Goal: Information Seeking & Learning: Compare options

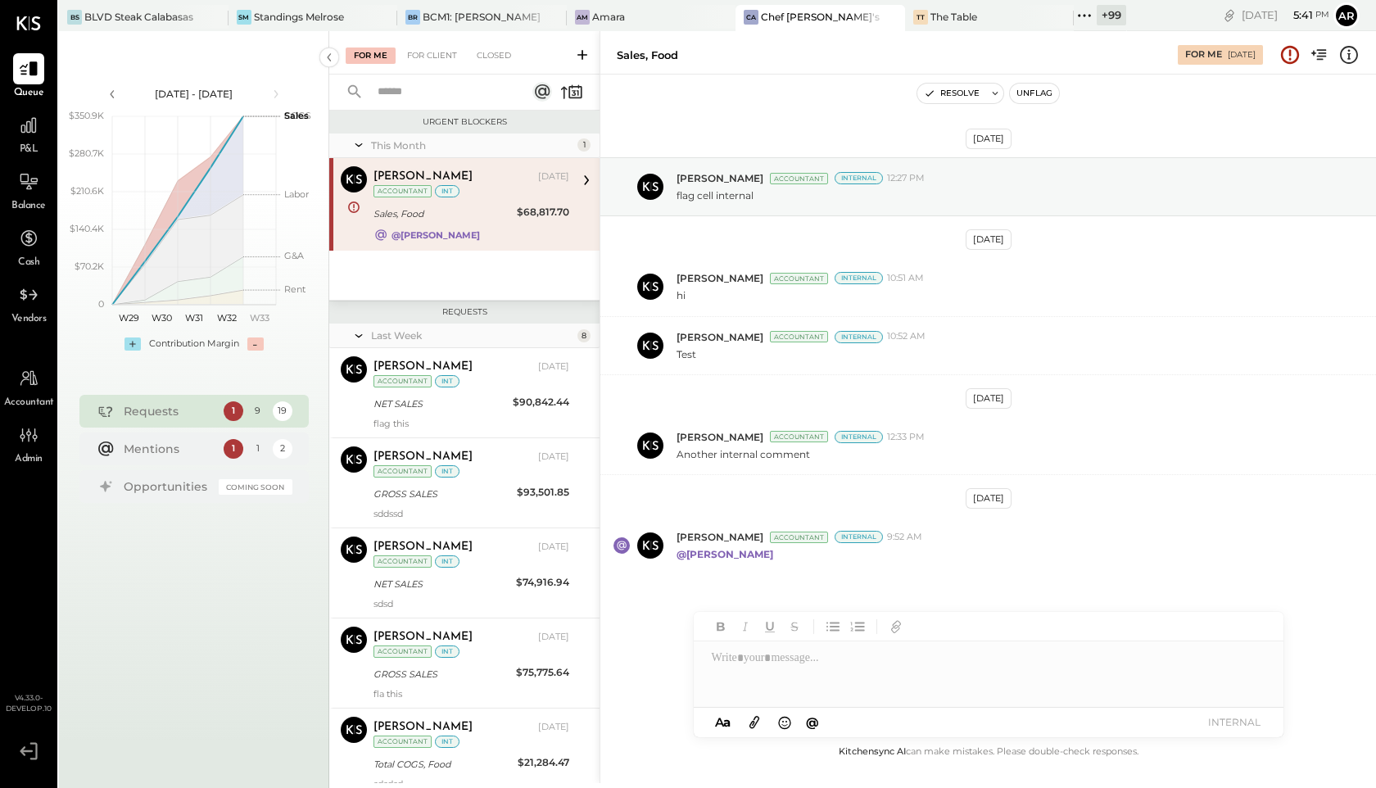
click at [23, 143] on span "P&L" at bounding box center [29, 150] width 19 height 15
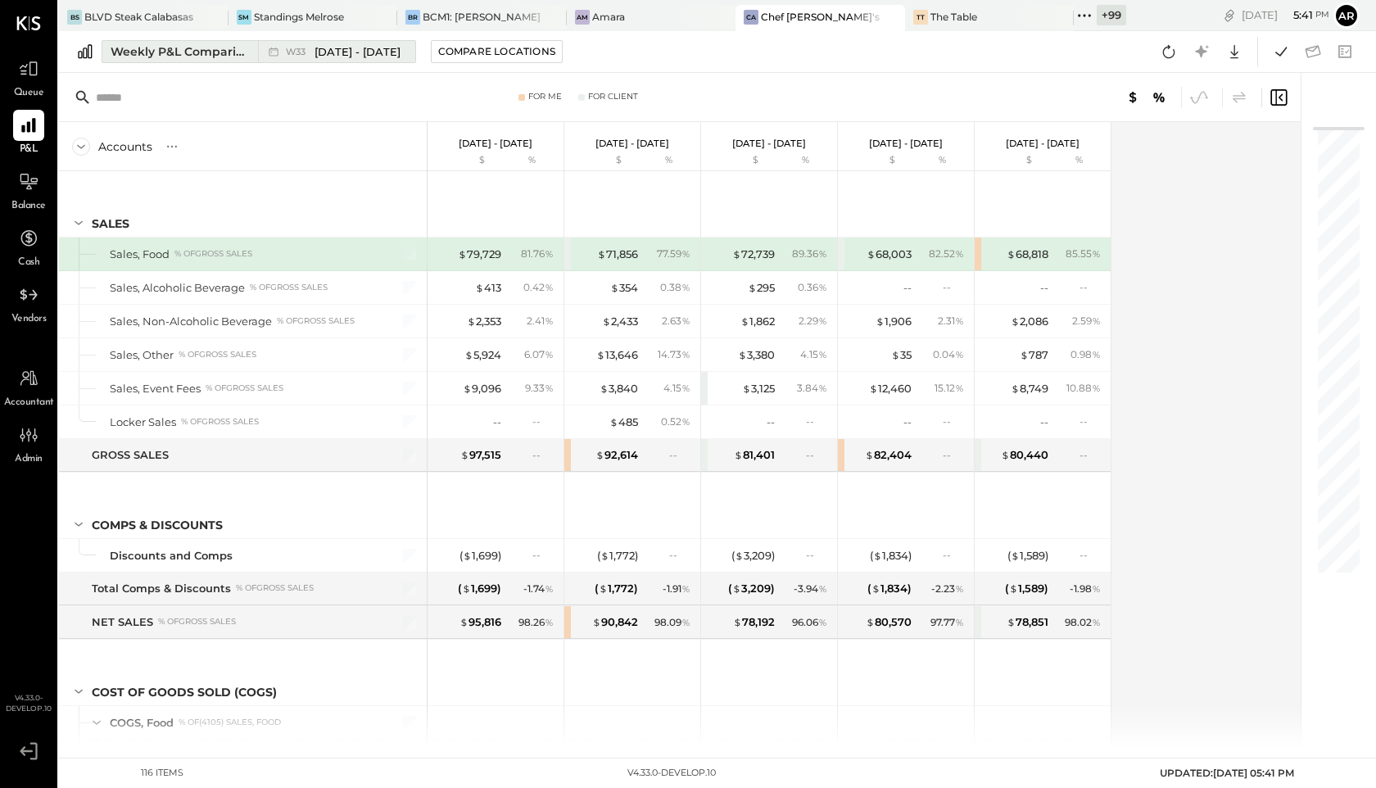
click at [183, 60] on button "Weekly P&L Comparison W33 [DATE] - [DATE]" at bounding box center [259, 51] width 315 height 23
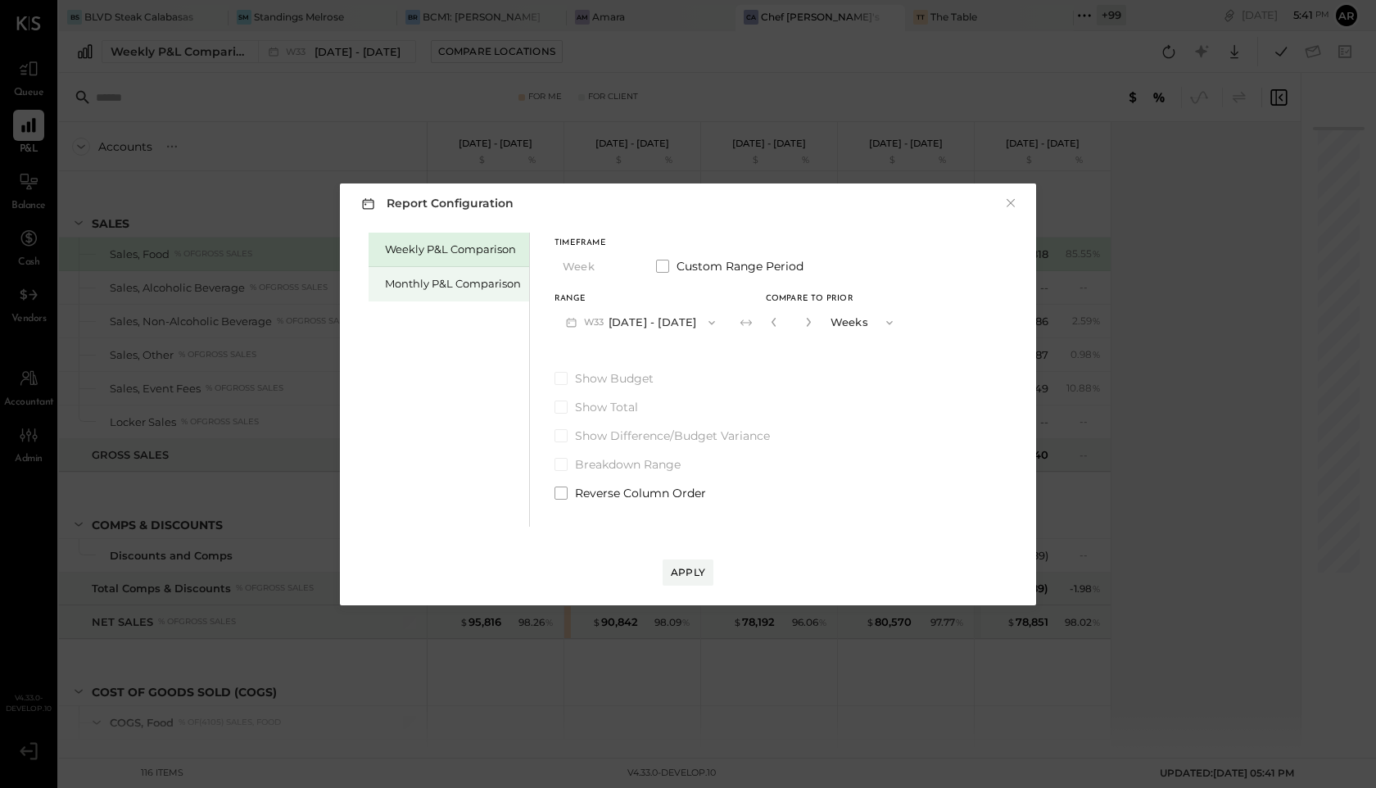
click at [392, 287] on div "Monthly P&L Comparison" at bounding box center [453, 284] width 136 height 16
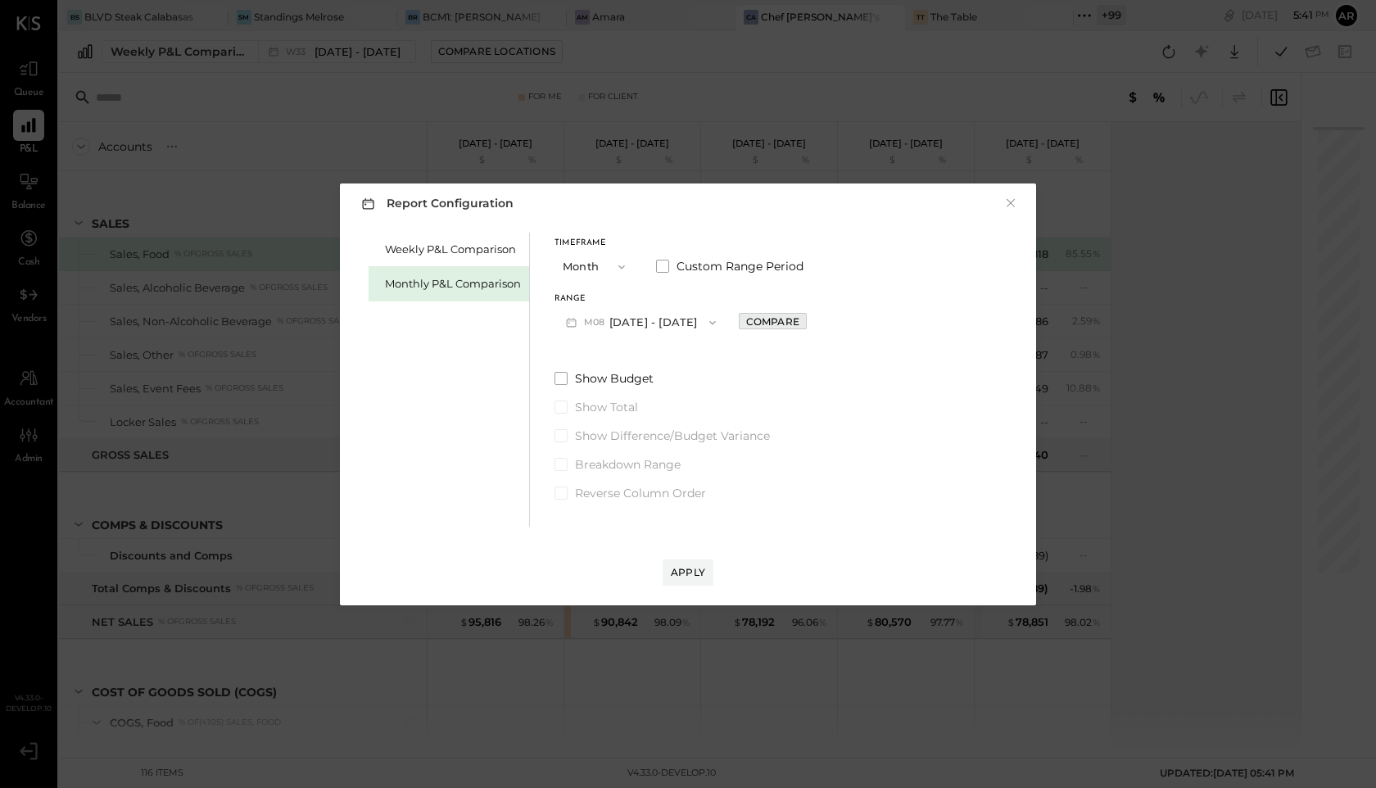
click at [769, 318] on div "Compare" at bounding box center [772, 322] width 53 height 14
click at [807, 323] on icon "button" at bounding box center [809, 322] width 4 height 9
type input "*"
click at [687, 574] on div "Apply" at bounding box center [688, 572] width 34 height 14
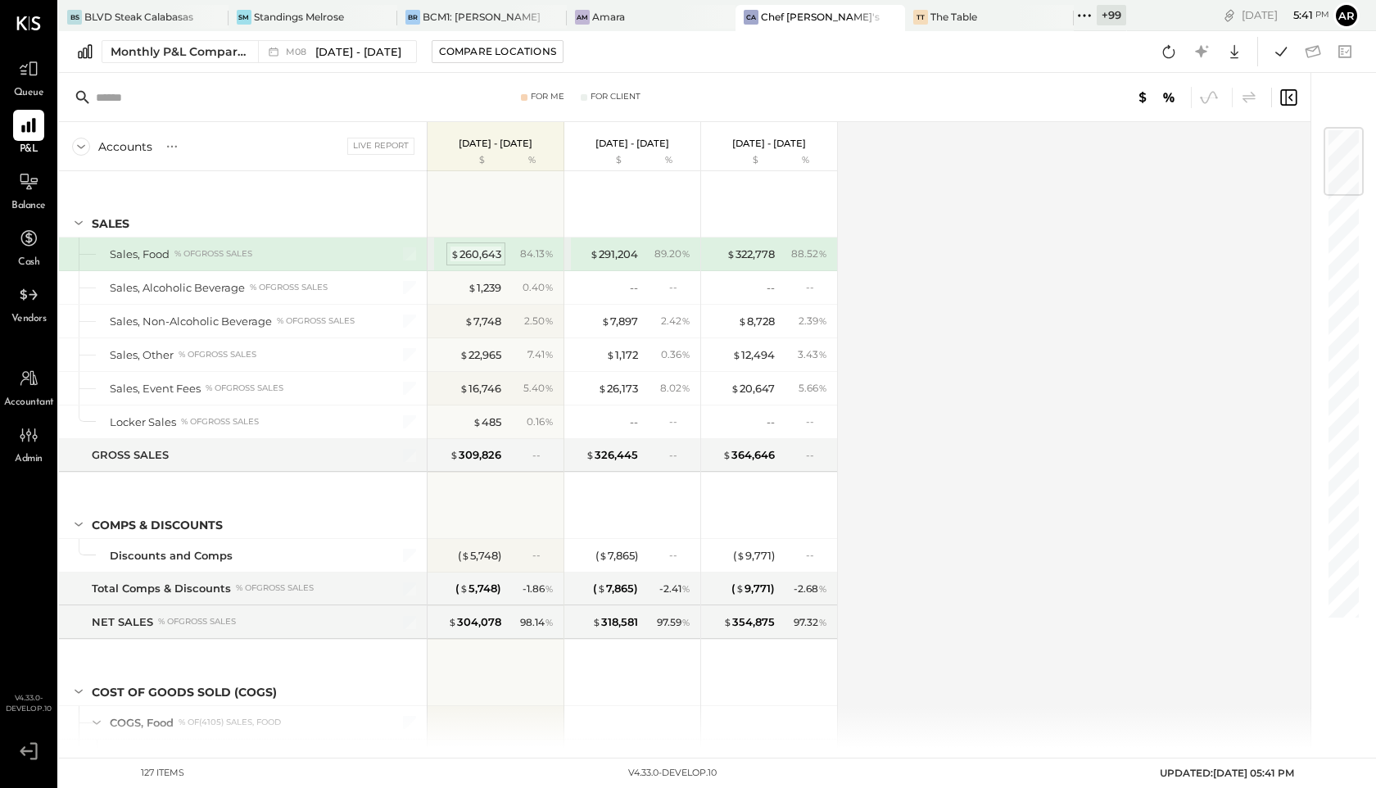
click at [481, 256] on div "$ 260,643" at bounding box center [476, 255] width 51 height 16
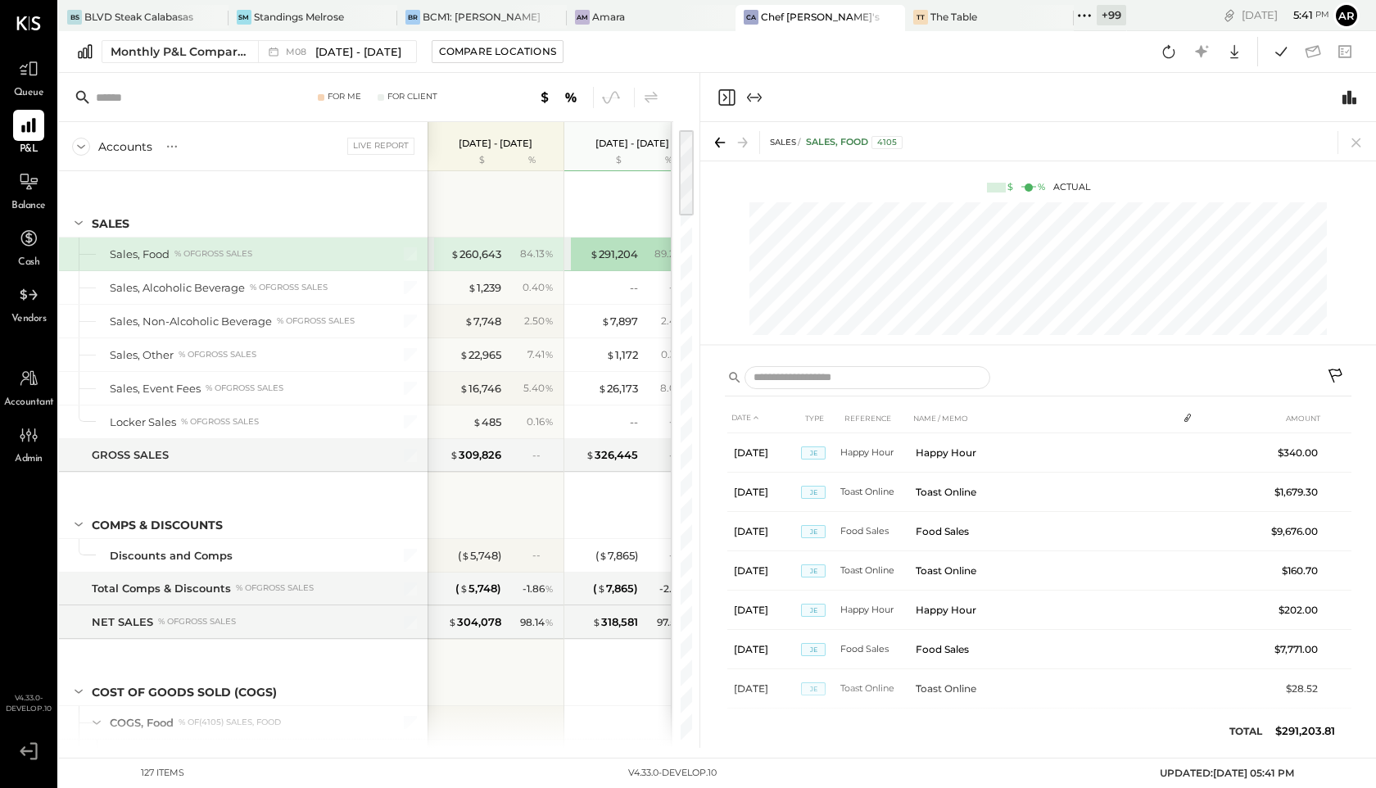
scroll to position [0, 83]
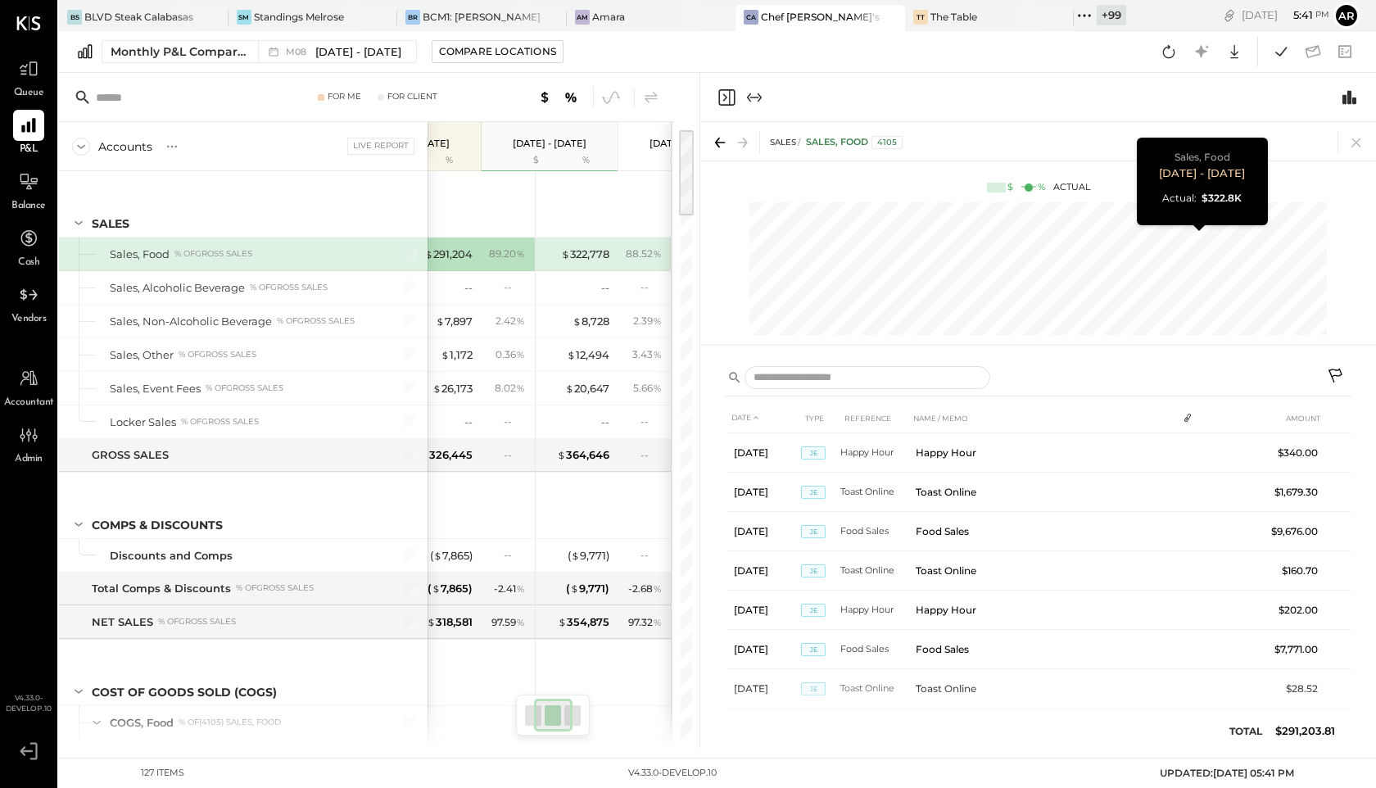
scroll to position [0, 165]
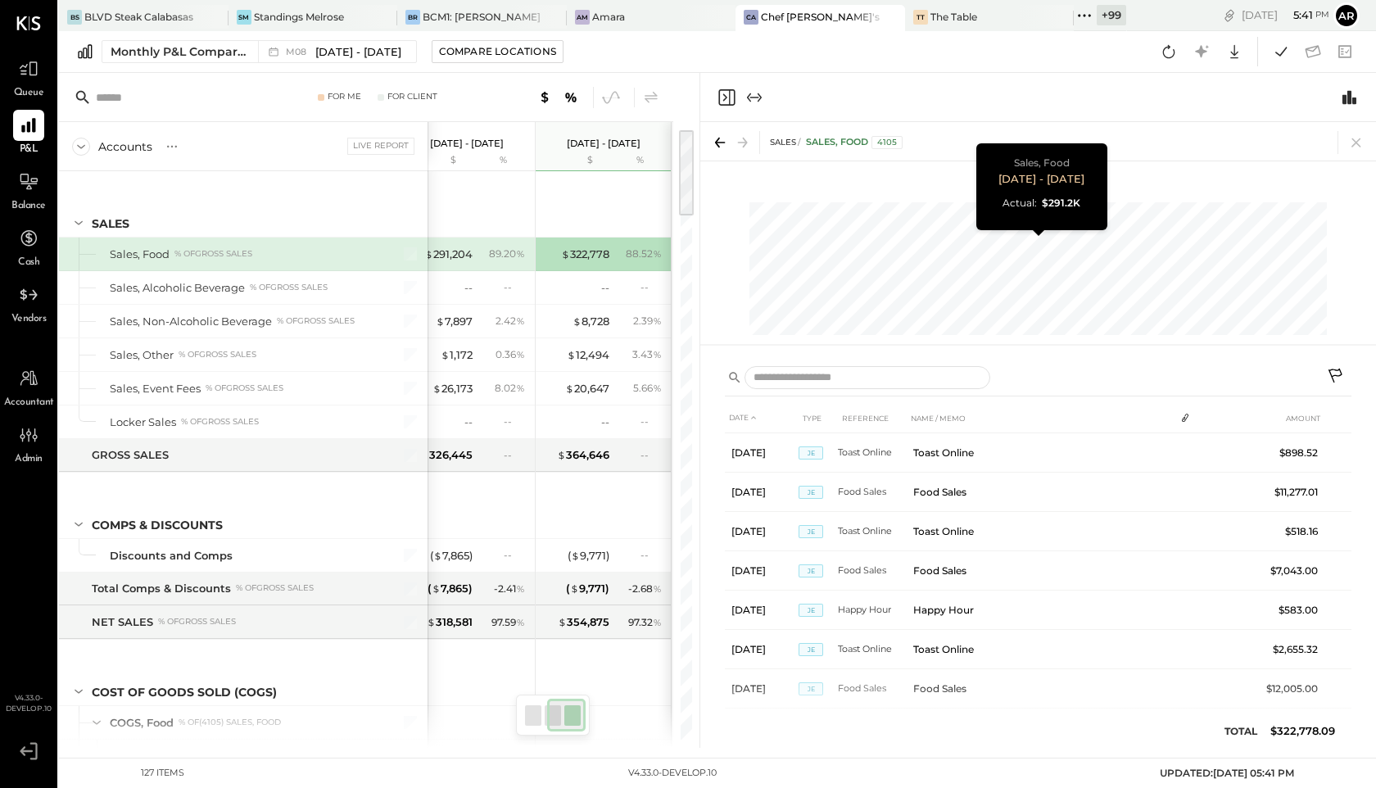
scroll to position [0, 83]
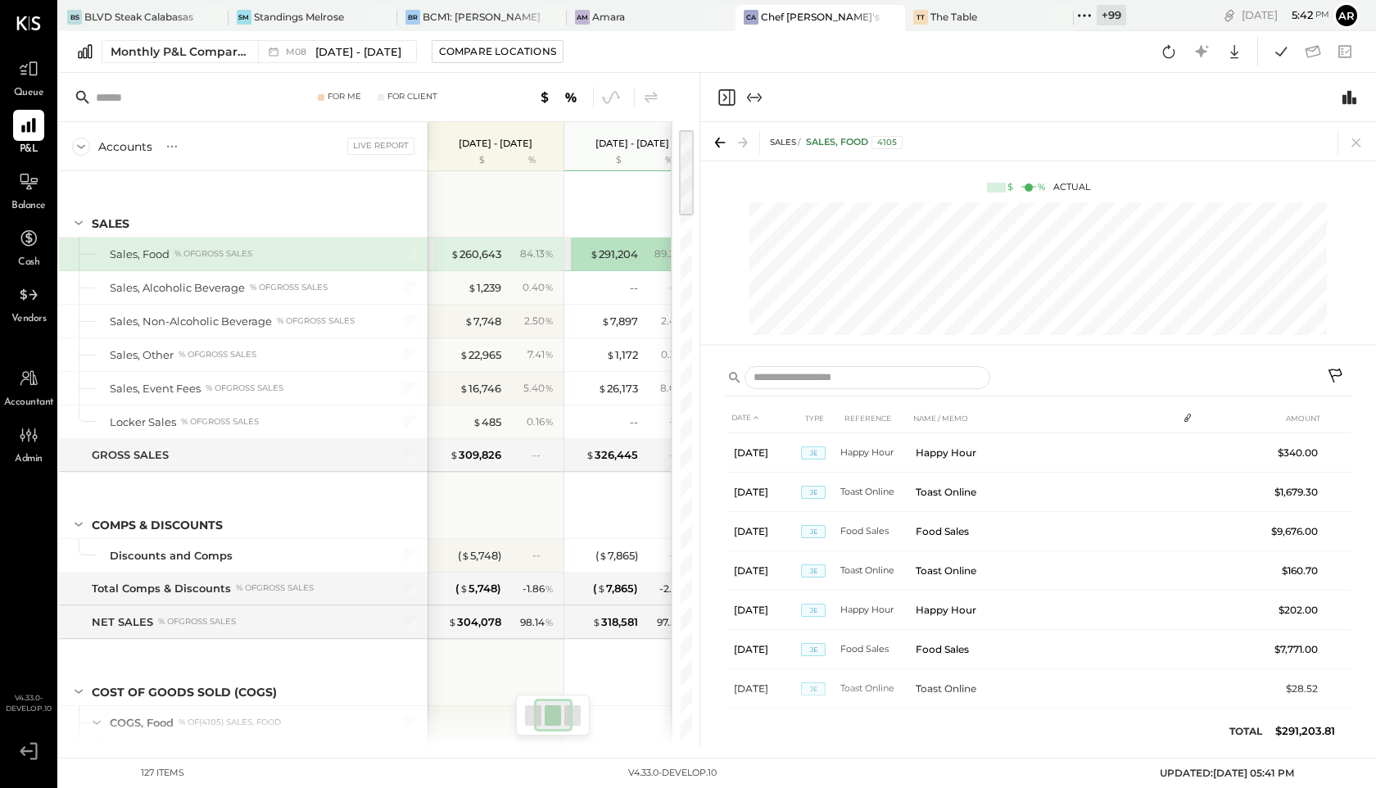
scroll to position [0, 83]
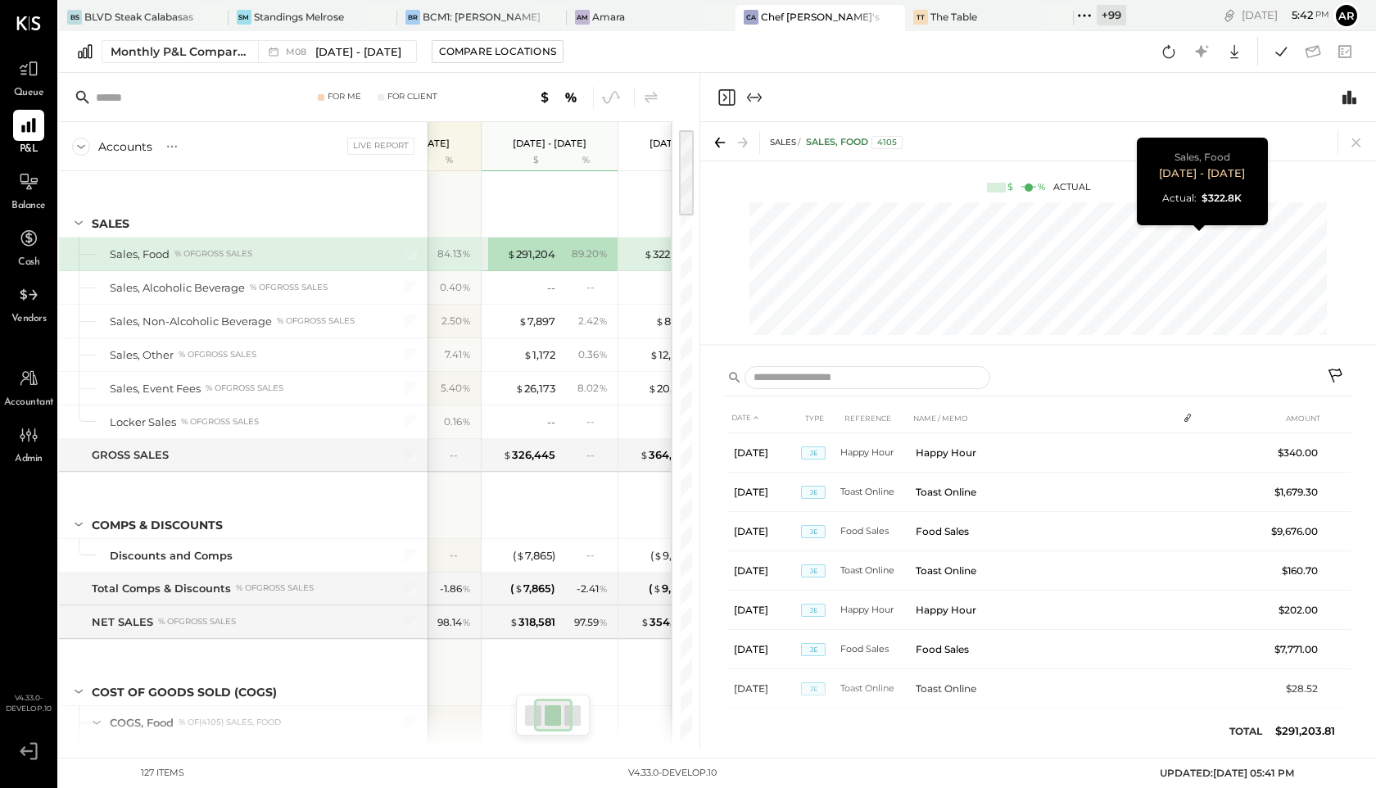
scroll to position [0, 165]
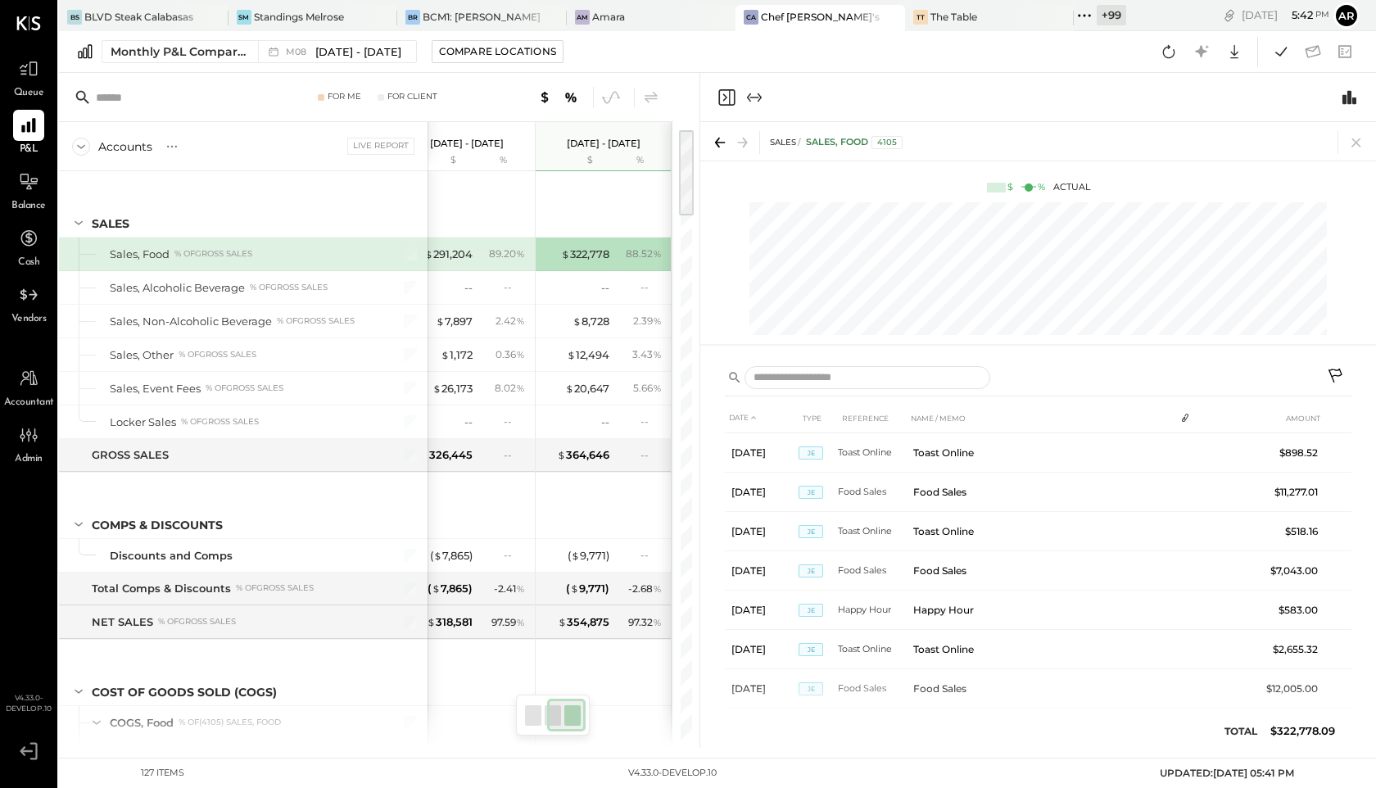
click at [1330, 373] on icon at bounding box center [1337, 378] width 20 height 20
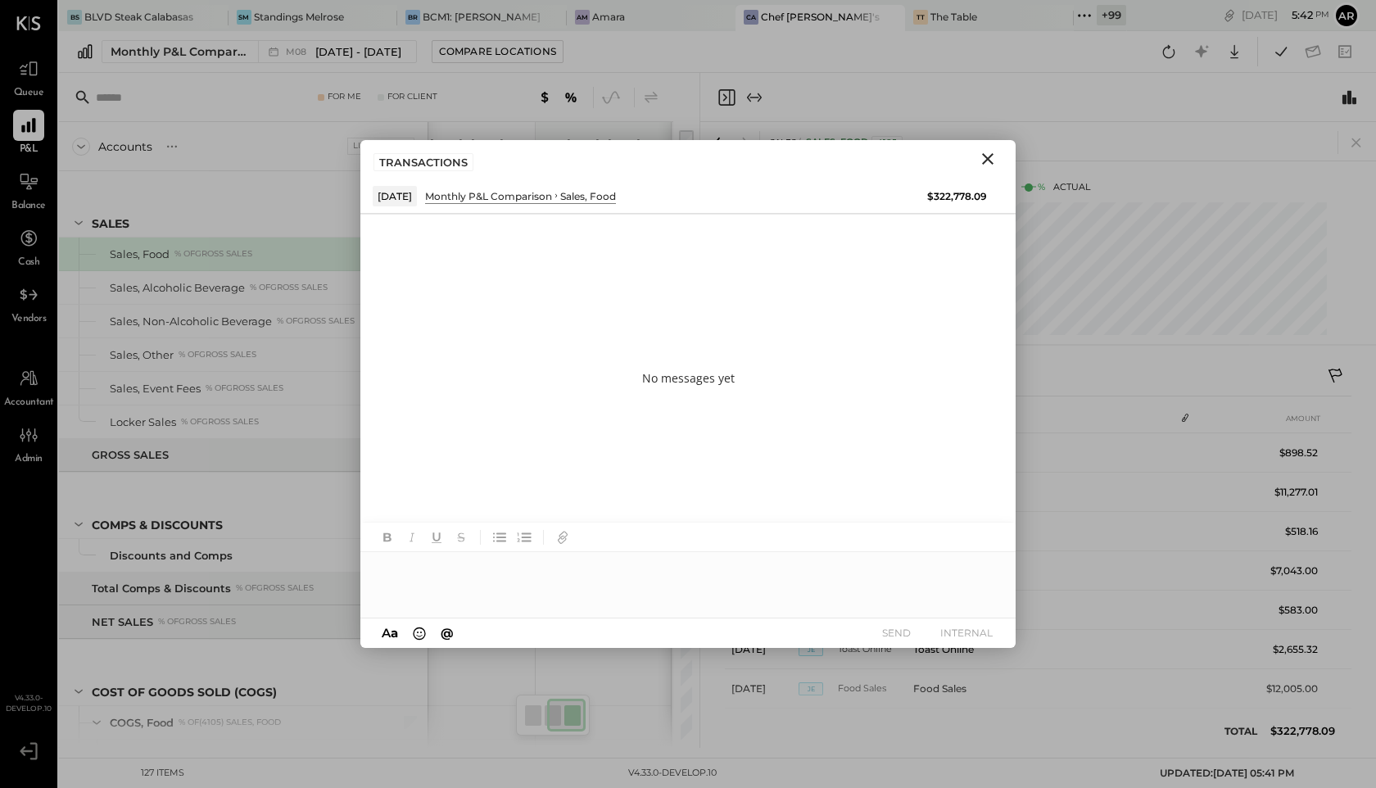
click at [988, 160] on icon "Close" at bounding box center [987, 158] width 11 height 11
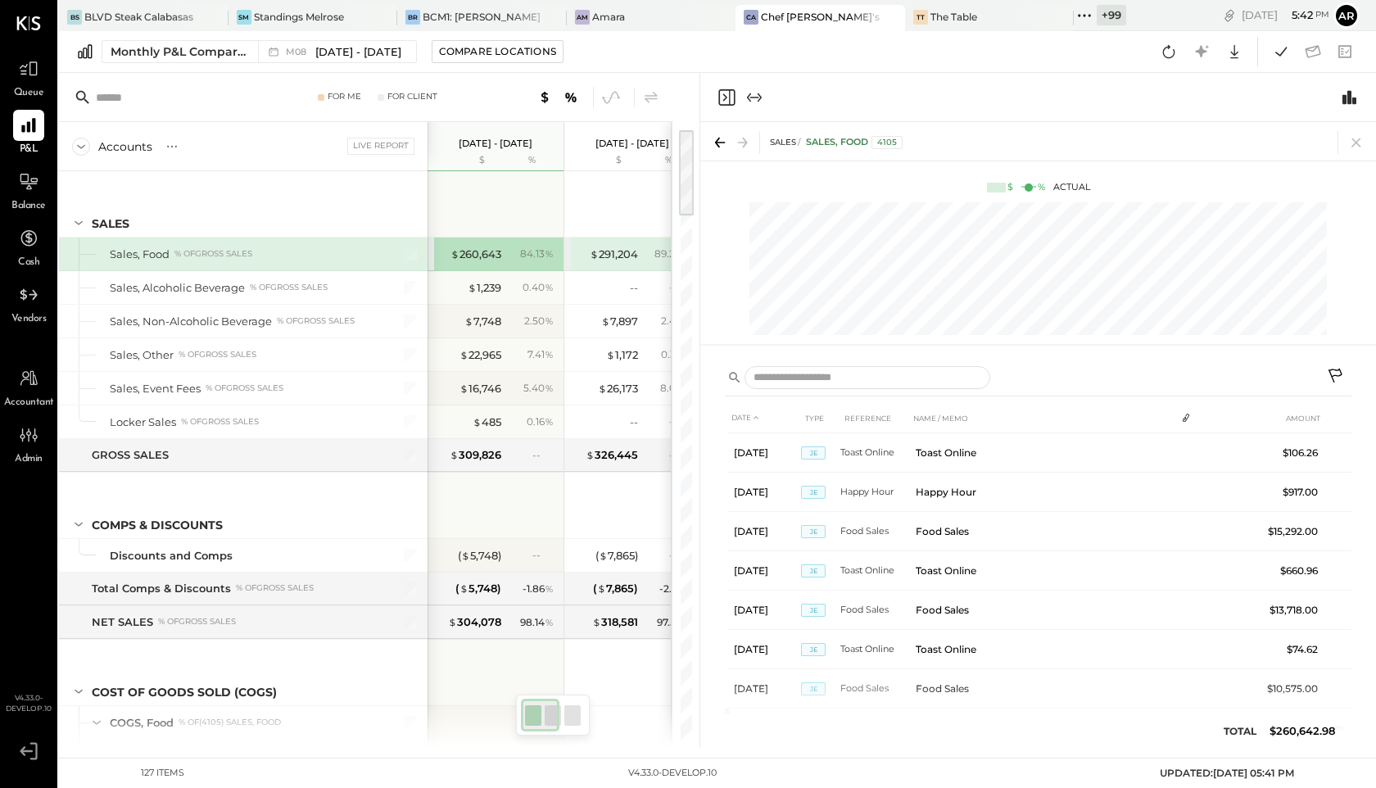
click at [1341, 370] on icon at bounding box center [1337, 378] width 20 height 20
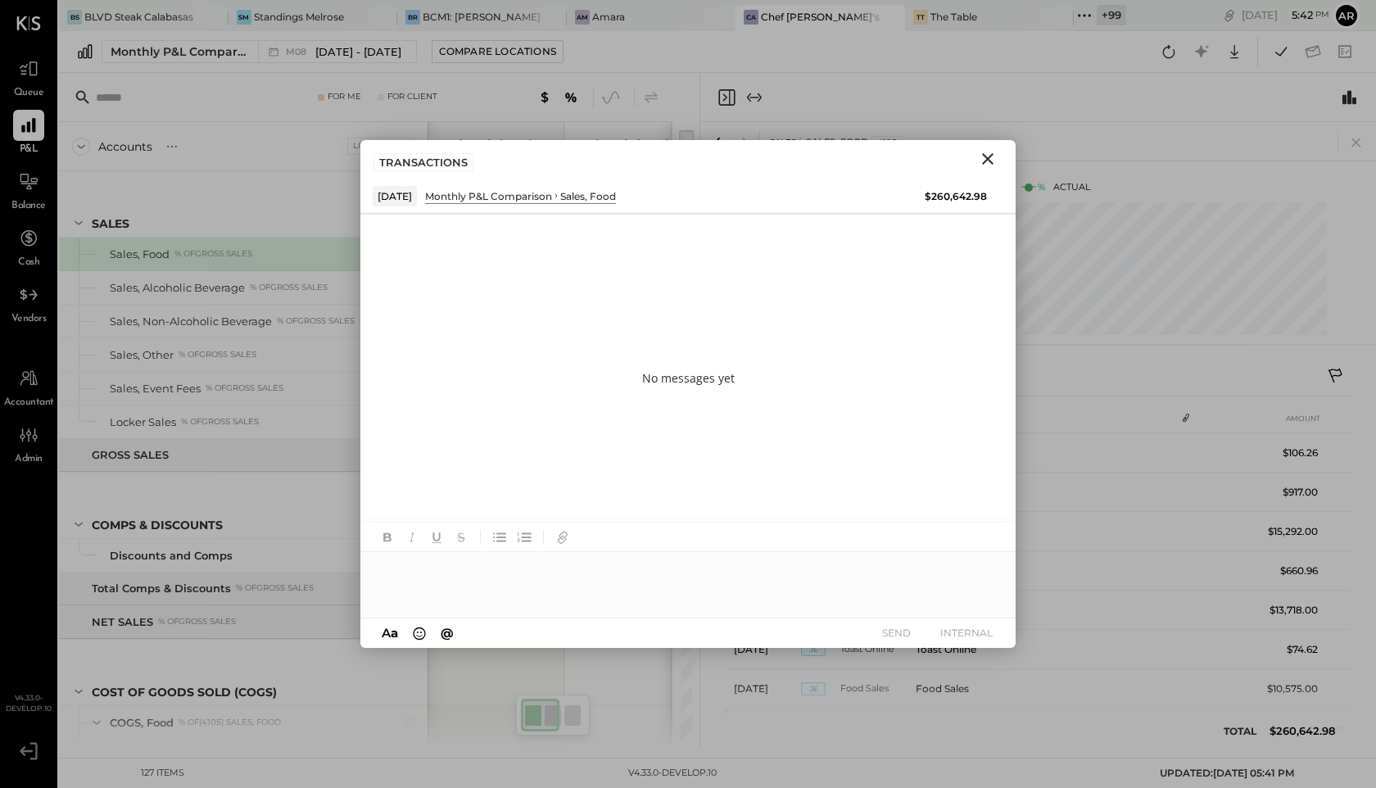
click at [988, 157] on icon "Close" at bounding box center [987, 158] width 11 height 11
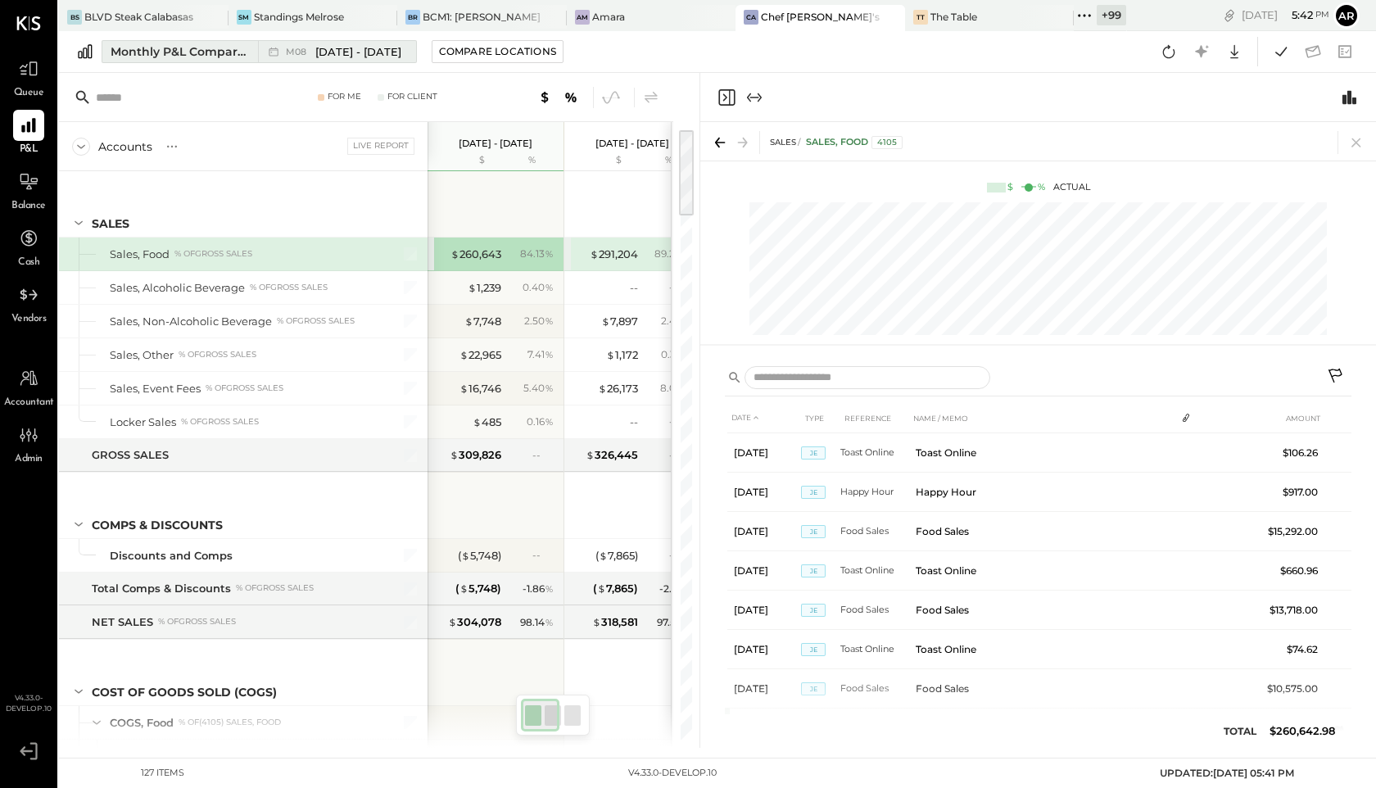
click at [315, 54] on span "[DATE] - [DATE]" at bounding box center [358, 52] width 86 height 16
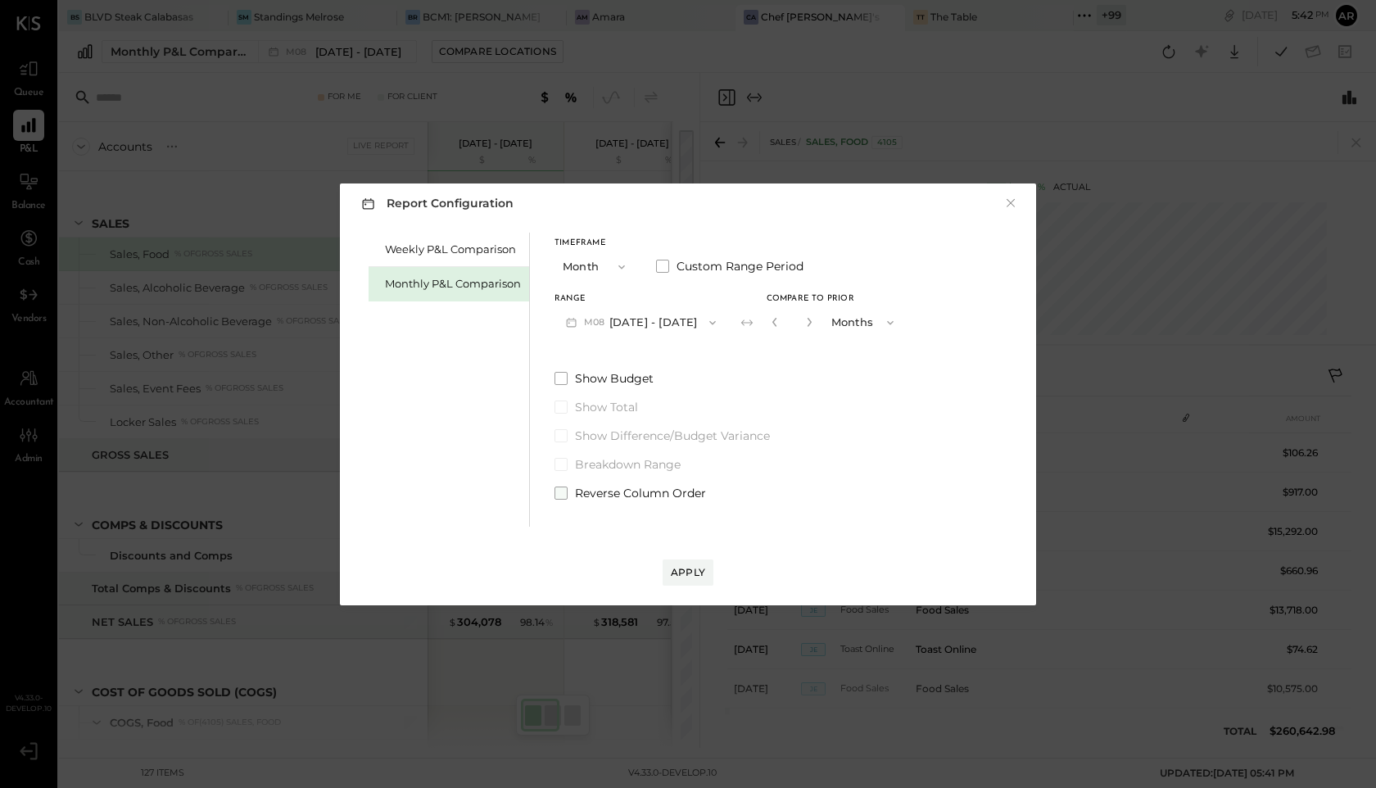
click at [565, 496] on span at bounding box center [561, 493] width 13 height 13
click at [693, 582] on button "Apply" at bounding box center [688, 573] width 51 height 26
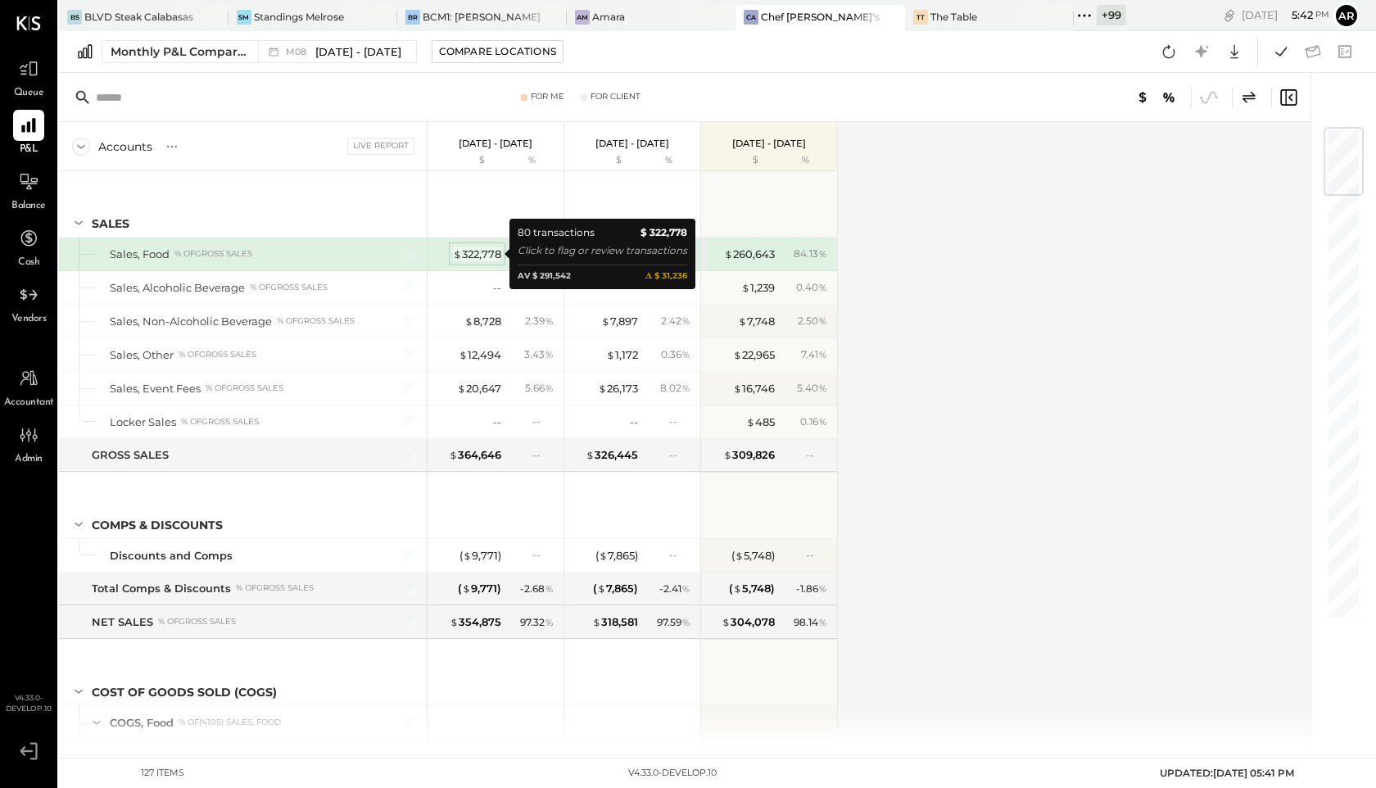
click at [476, 251] on div "$ 322,778" at bounding box center [477, 255] width 48 height 16
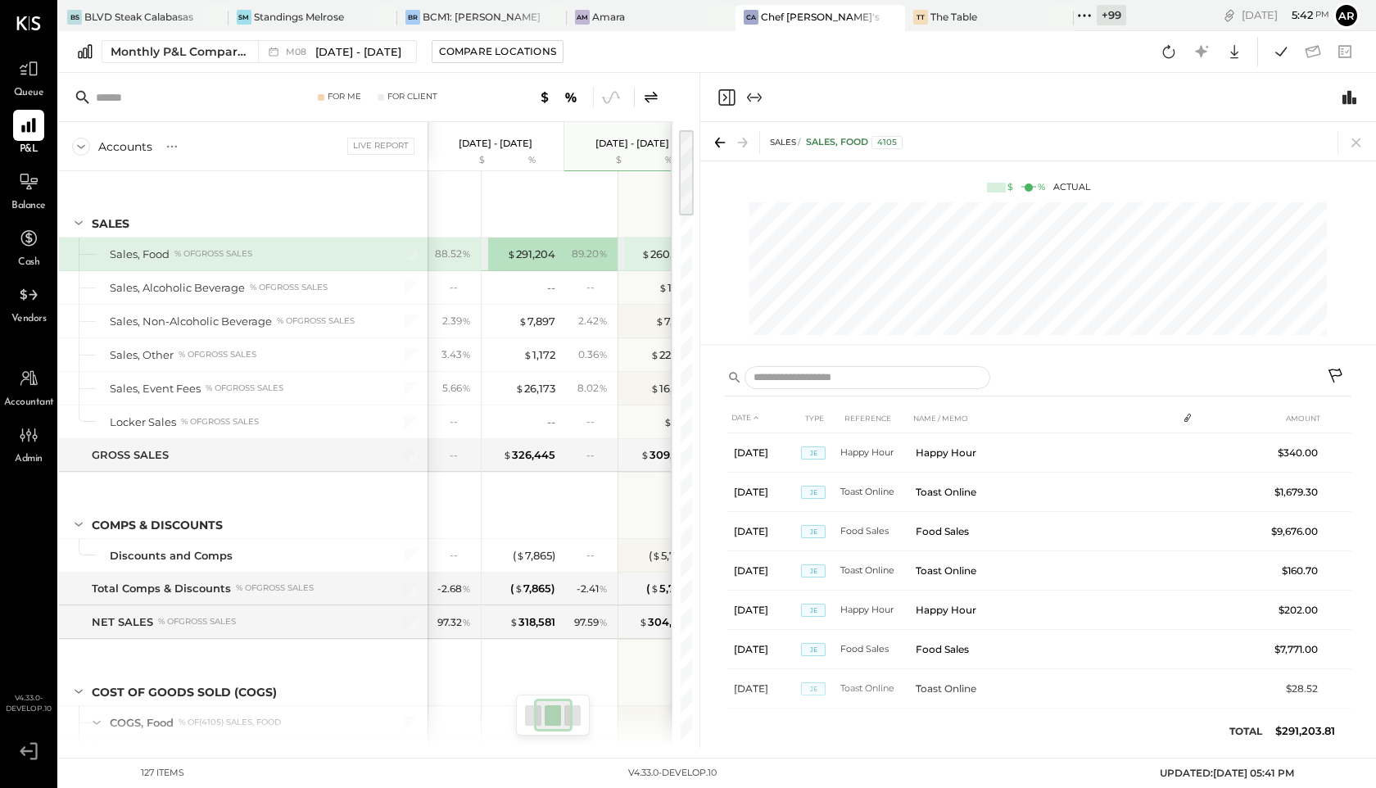
scroll to position [0, 83]
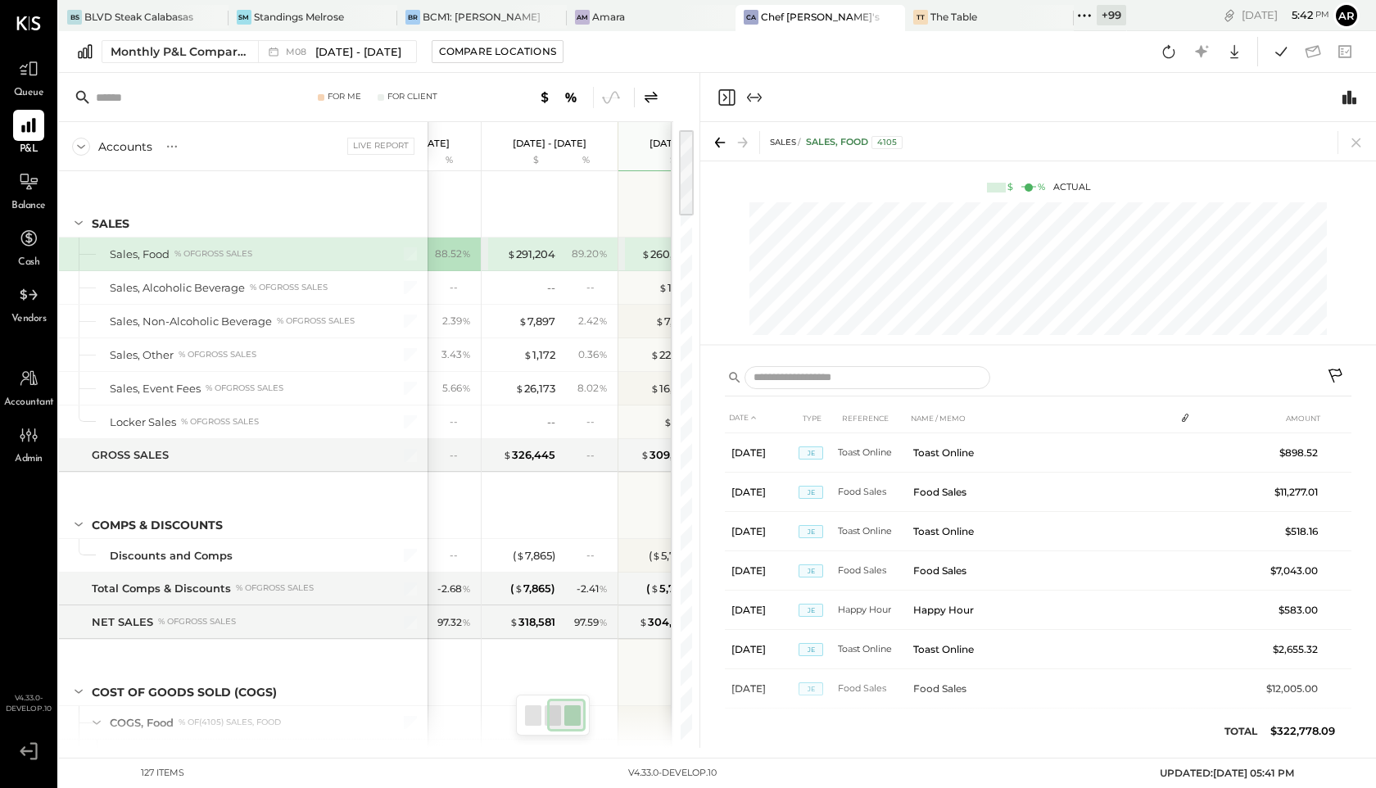
scroll to position [0, 165]
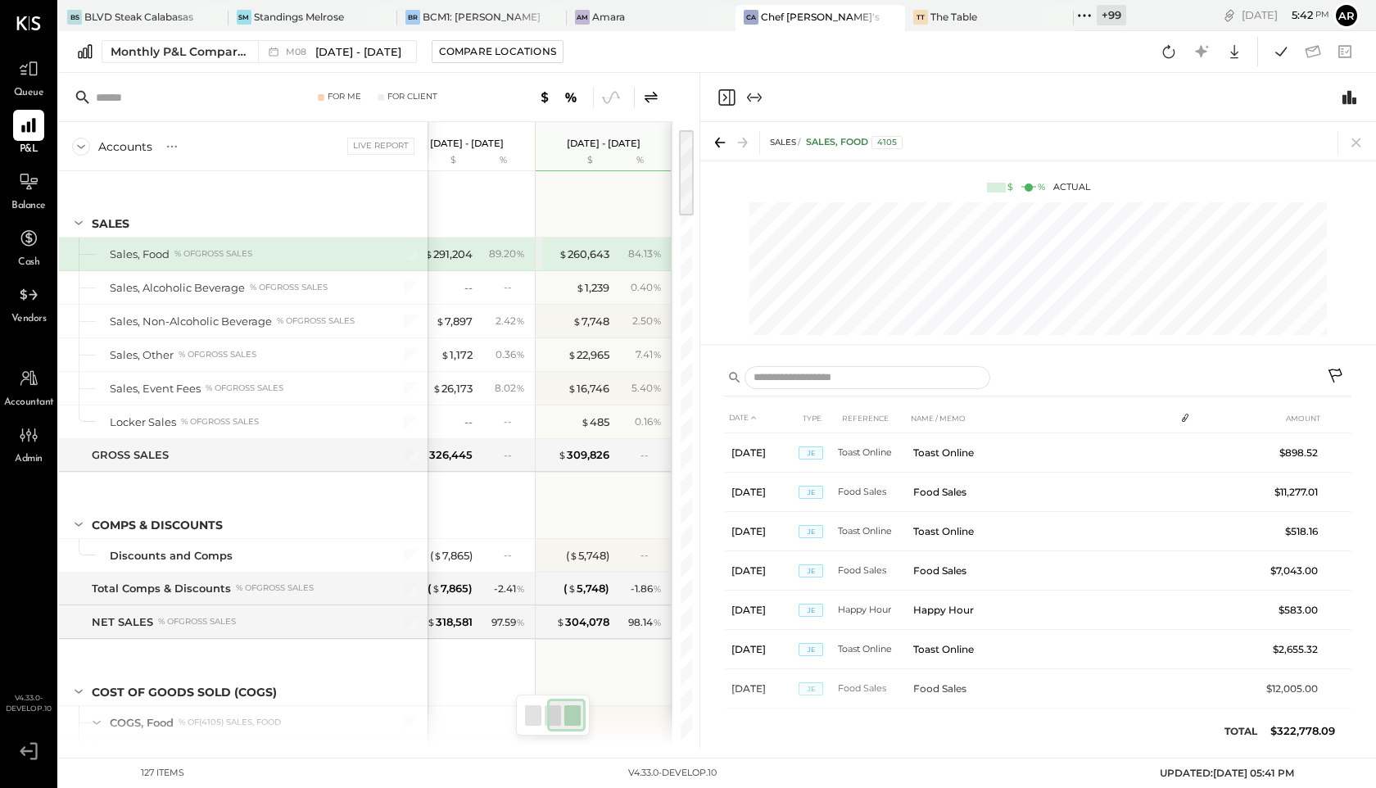
click at [1336, 376] on icon at bounding box center [1336, 376] width 14 height 14
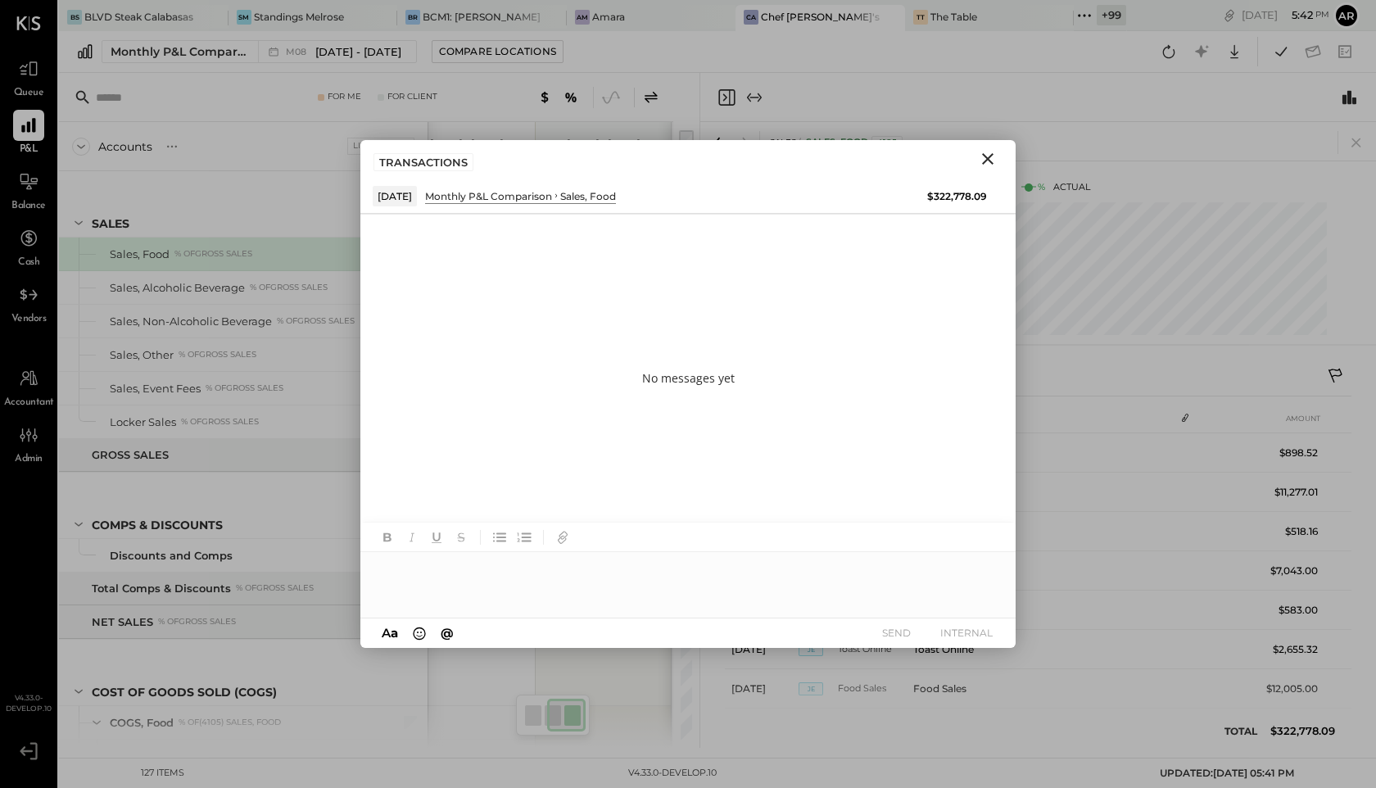
click at [988, 152] on icon "Close" at bounding box center [988, 159] width 20 height 20
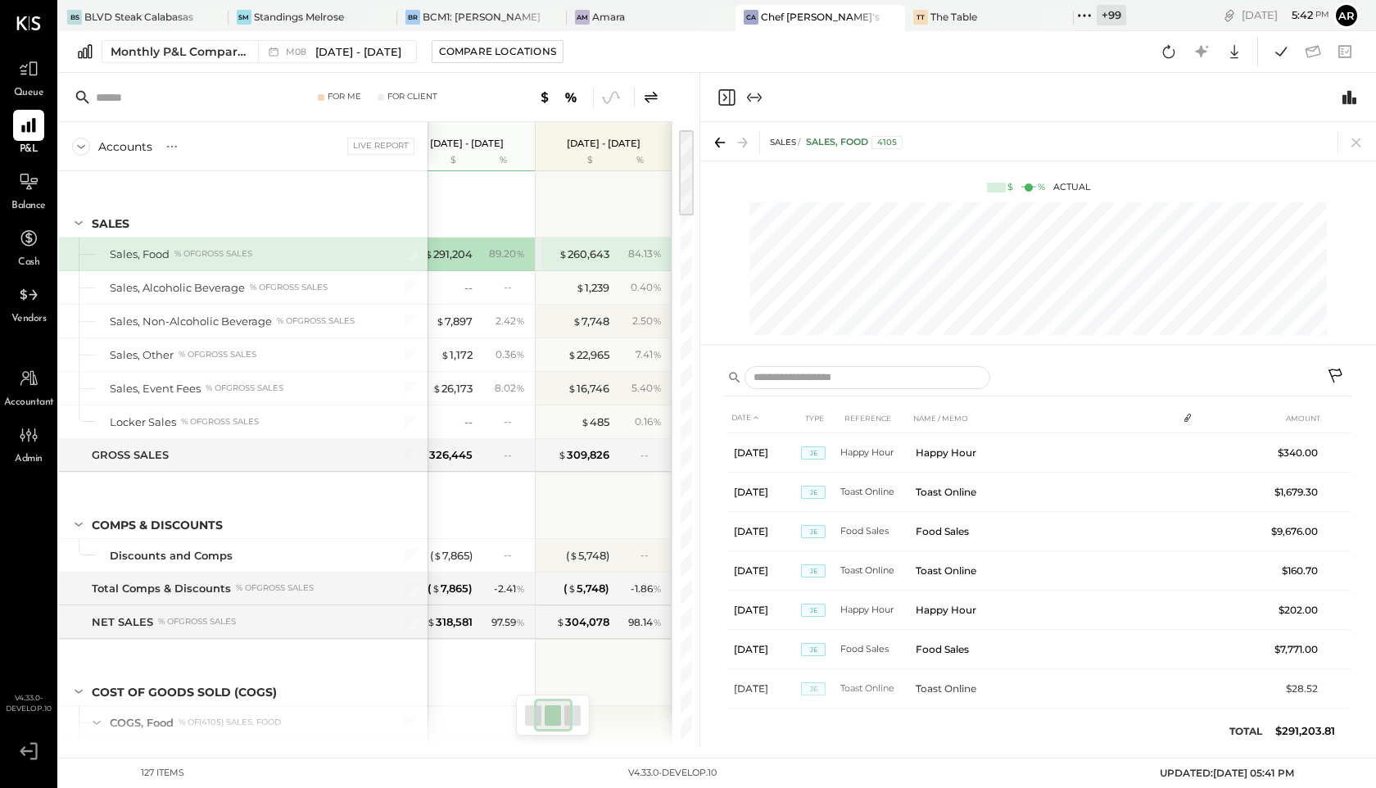
scroll to position [0, 83]
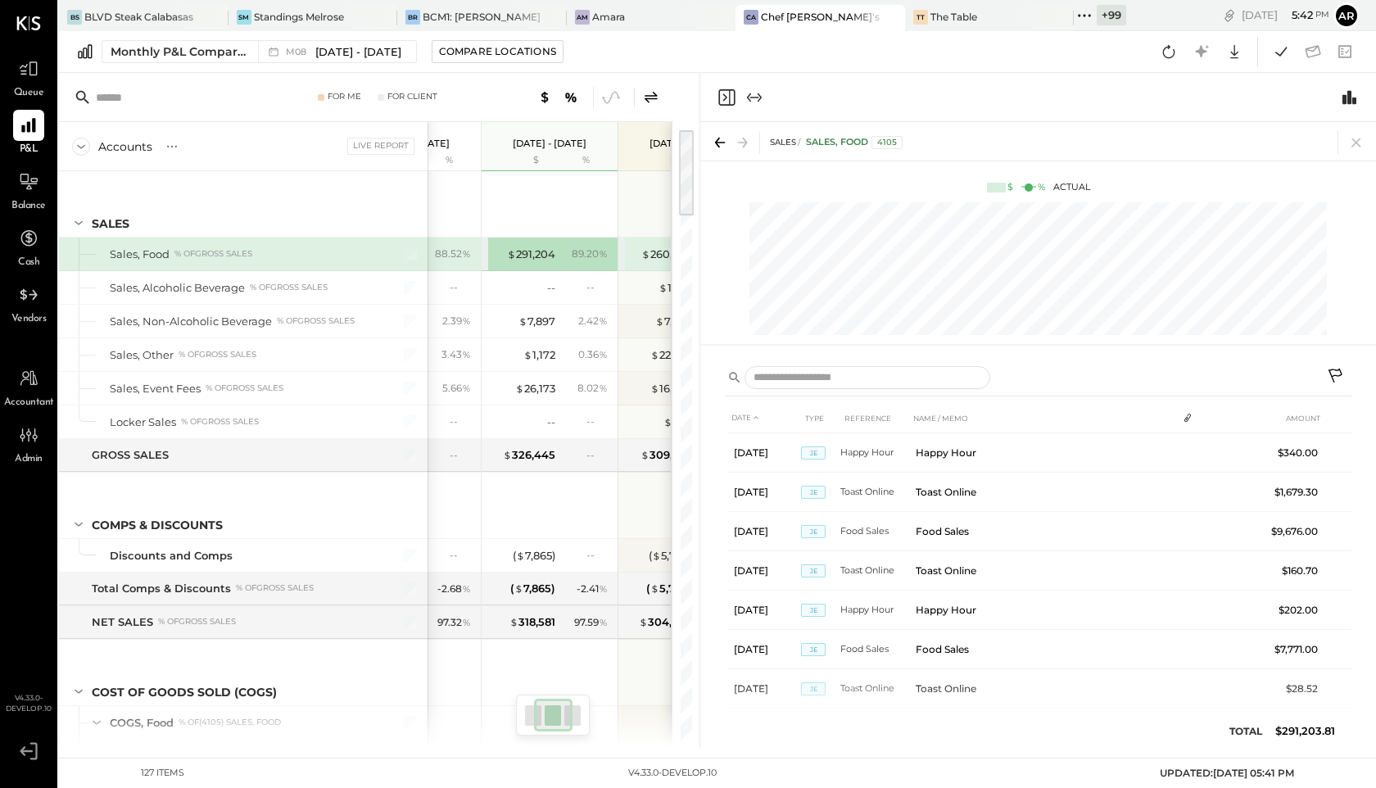
click at [1331, 376] on icon at bounding box center [1336, 376] width 14 height 14
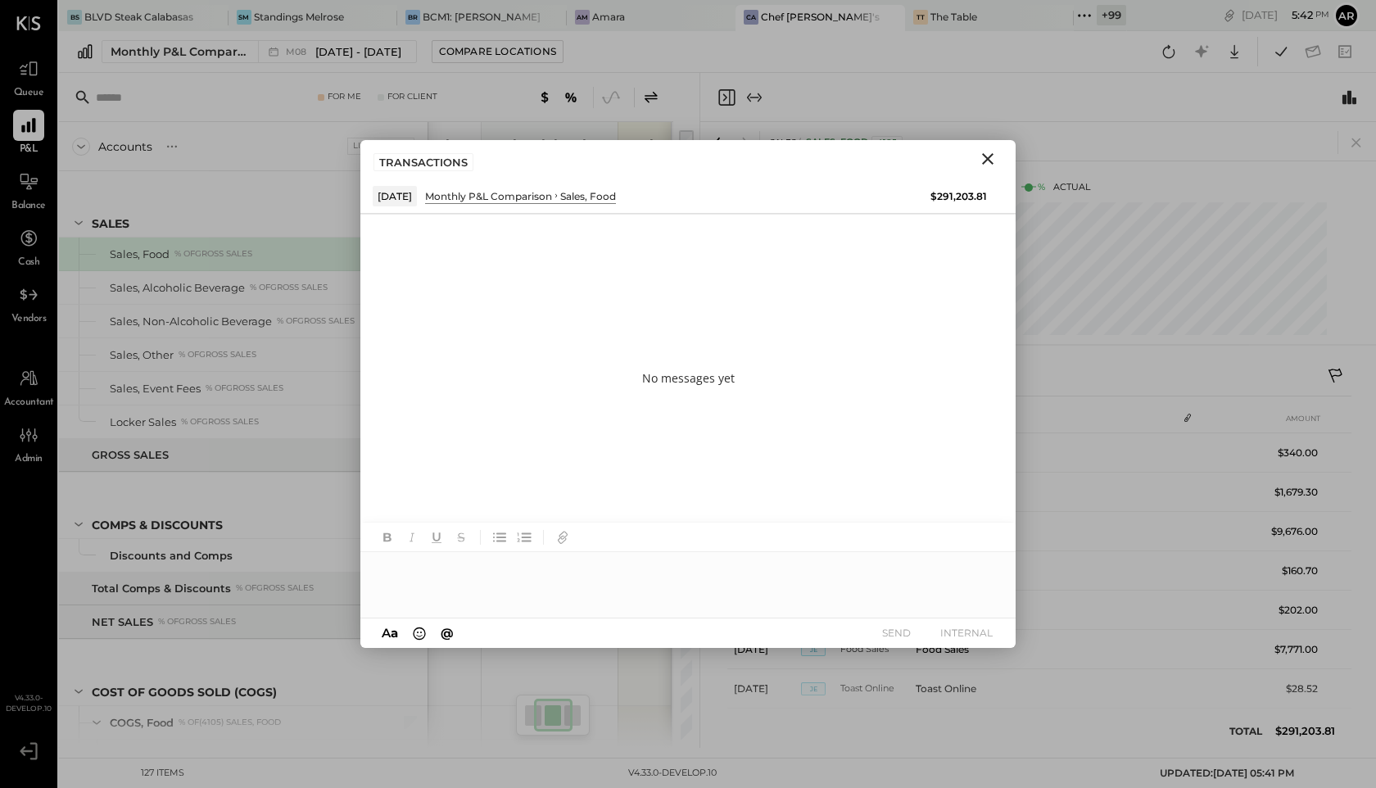
click at [995, 157] on icon "Close" at bounding box center [988, 159] width 20 height 20
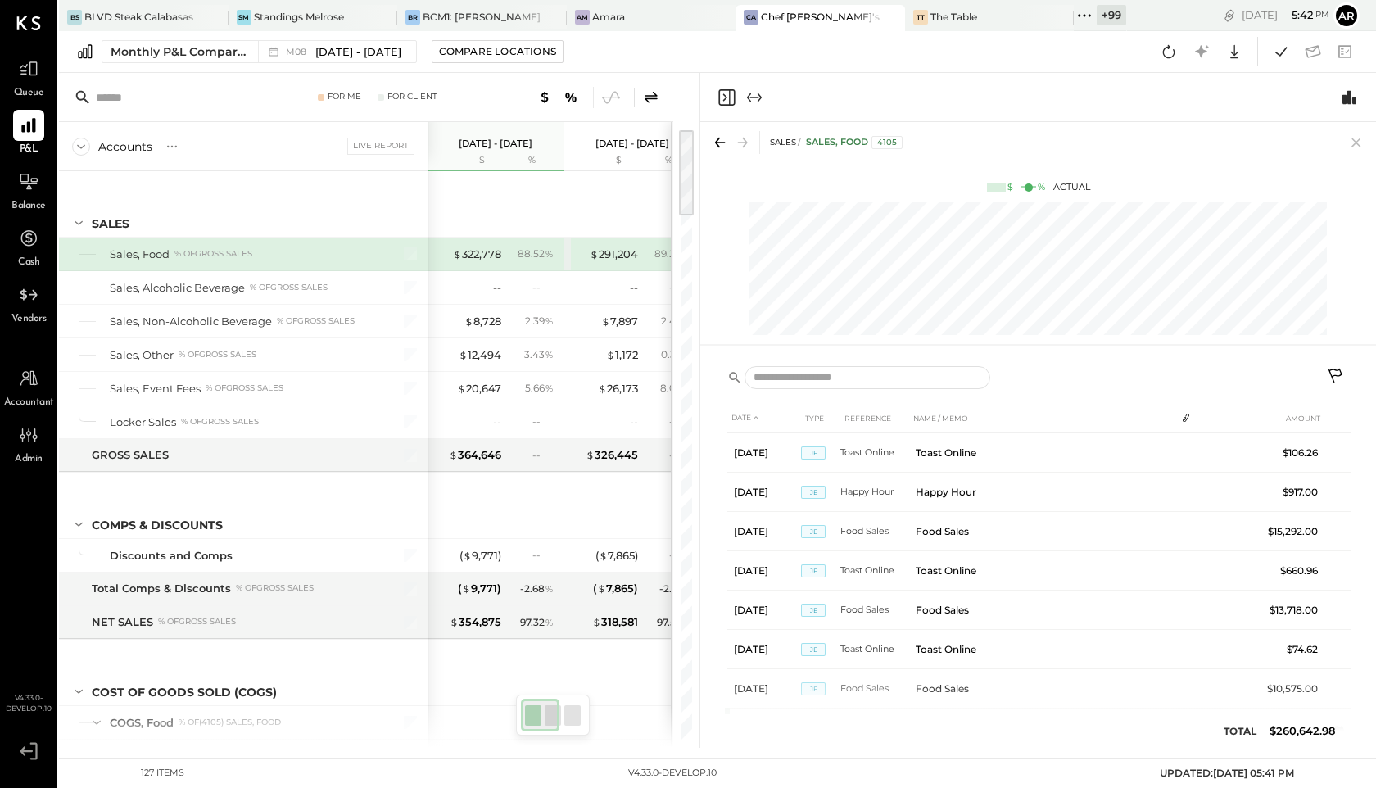
click at [1334, 369] on icon at bounding box center [1336, 376] width 14 height 14
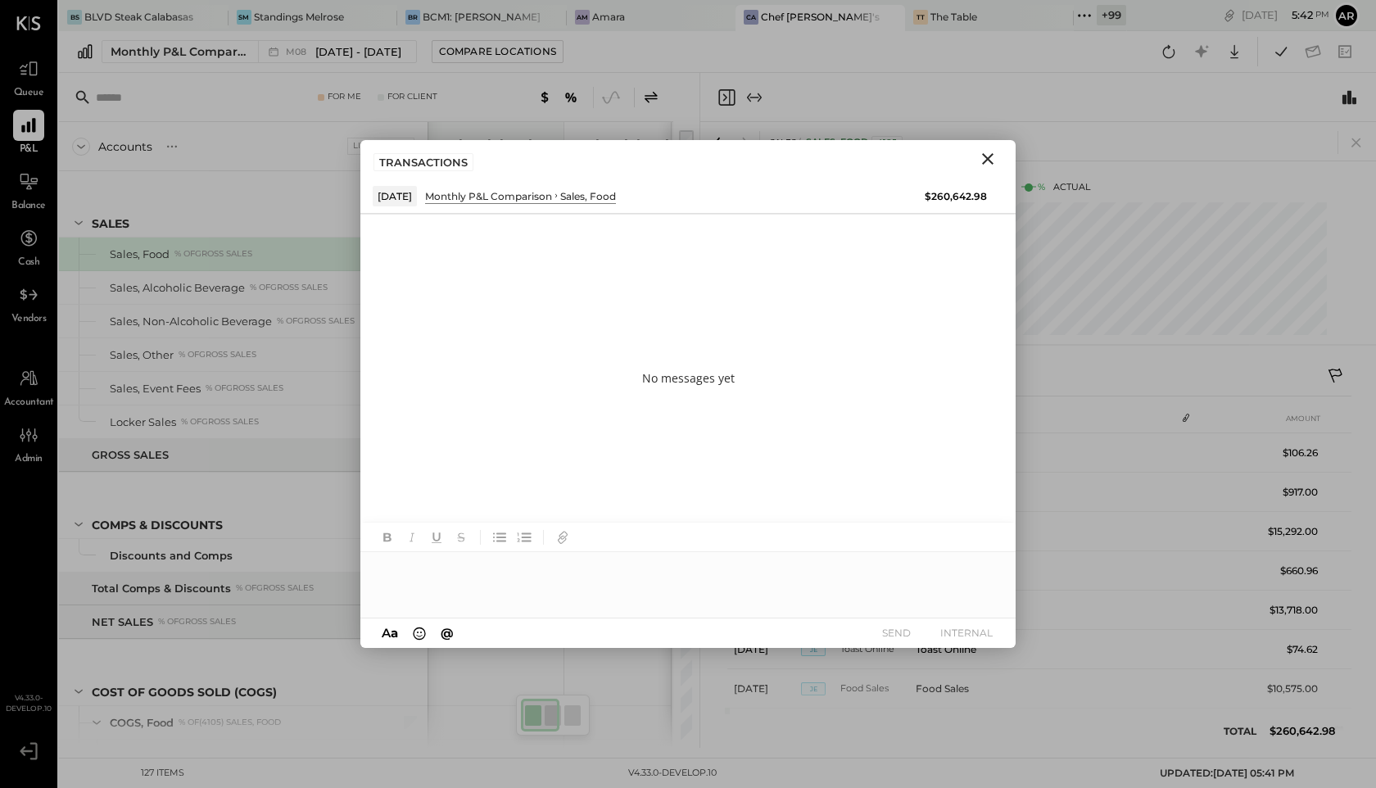
click at [992, 159] on icon "Close" at bounding box center [988, 159] width 20 height 20
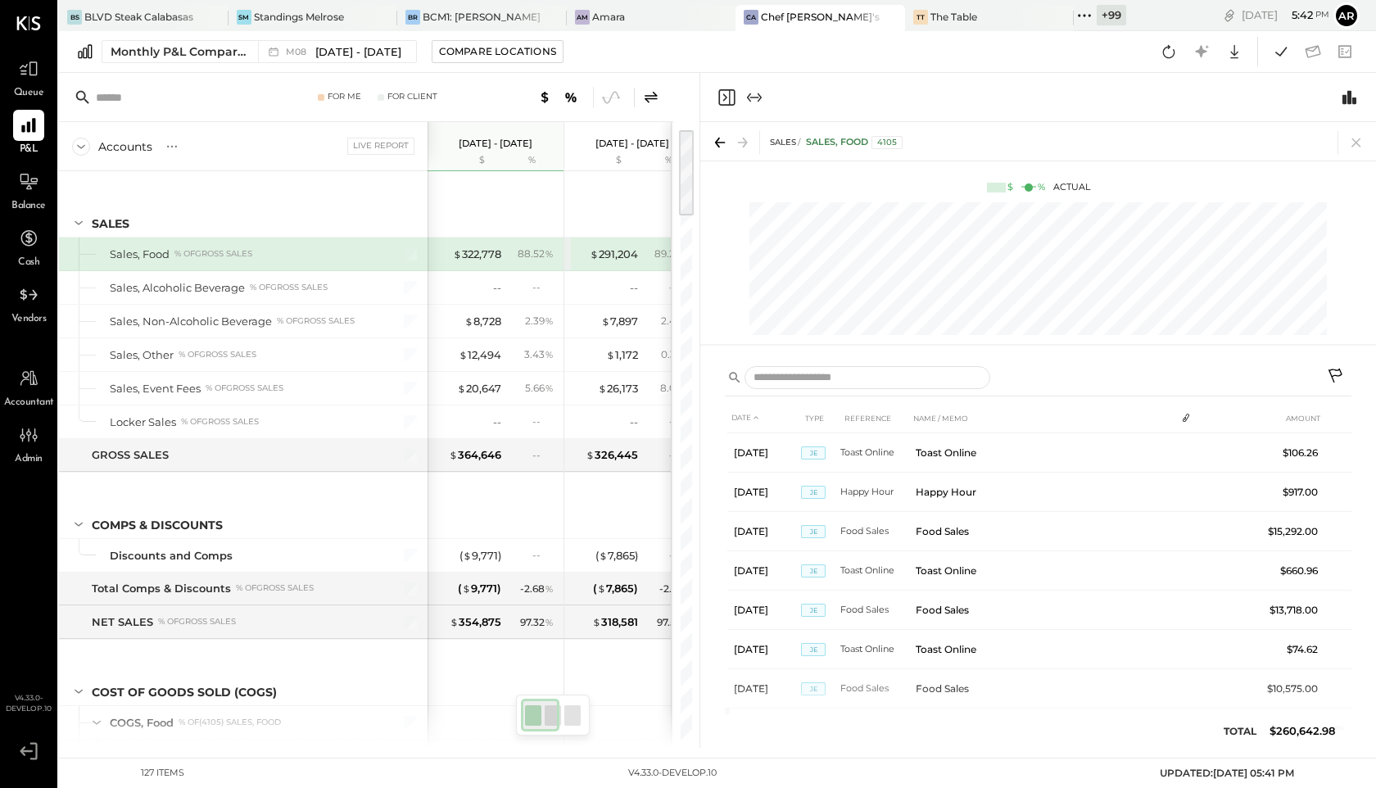
click at [645, 95] on icon at bounding box center [651, 96] width 13 height 11
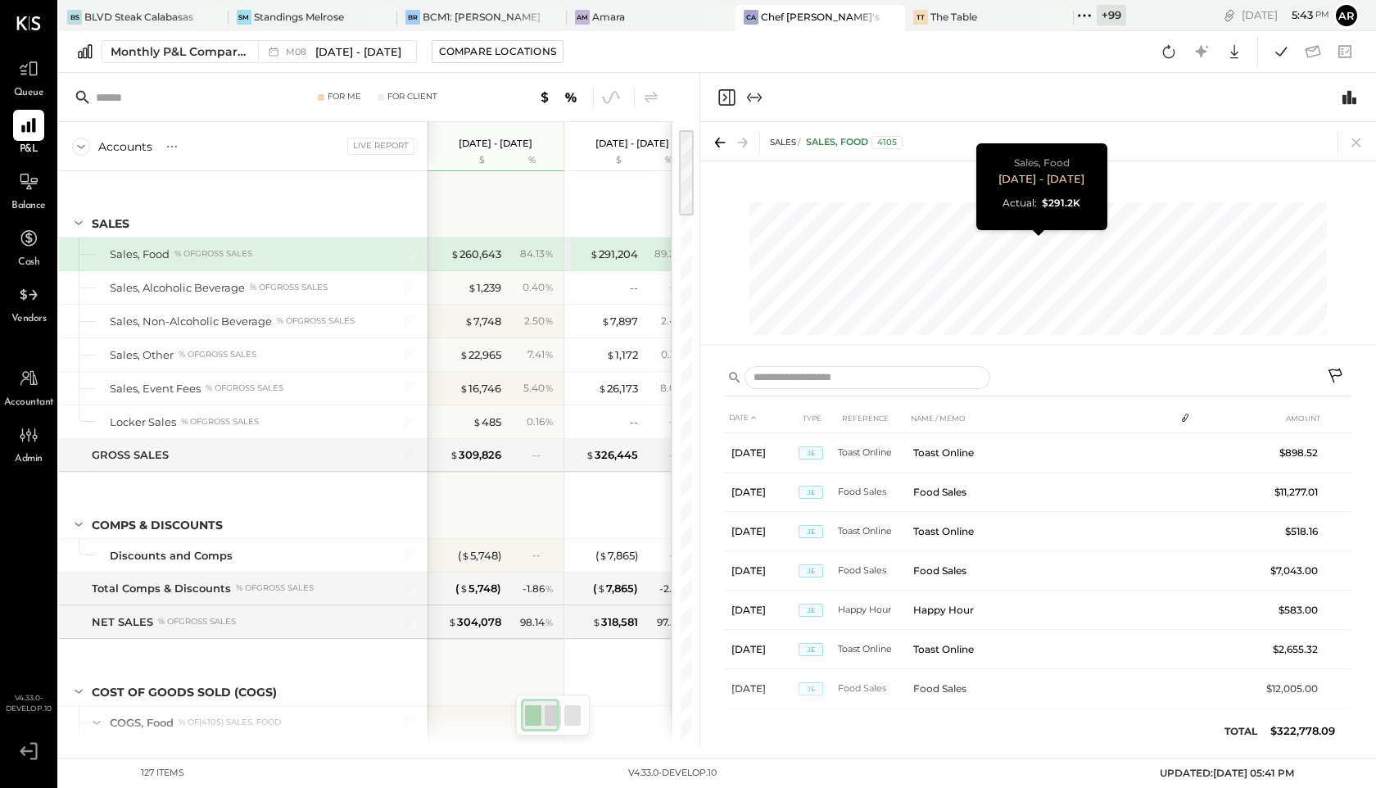
scroll to position [0, 83]
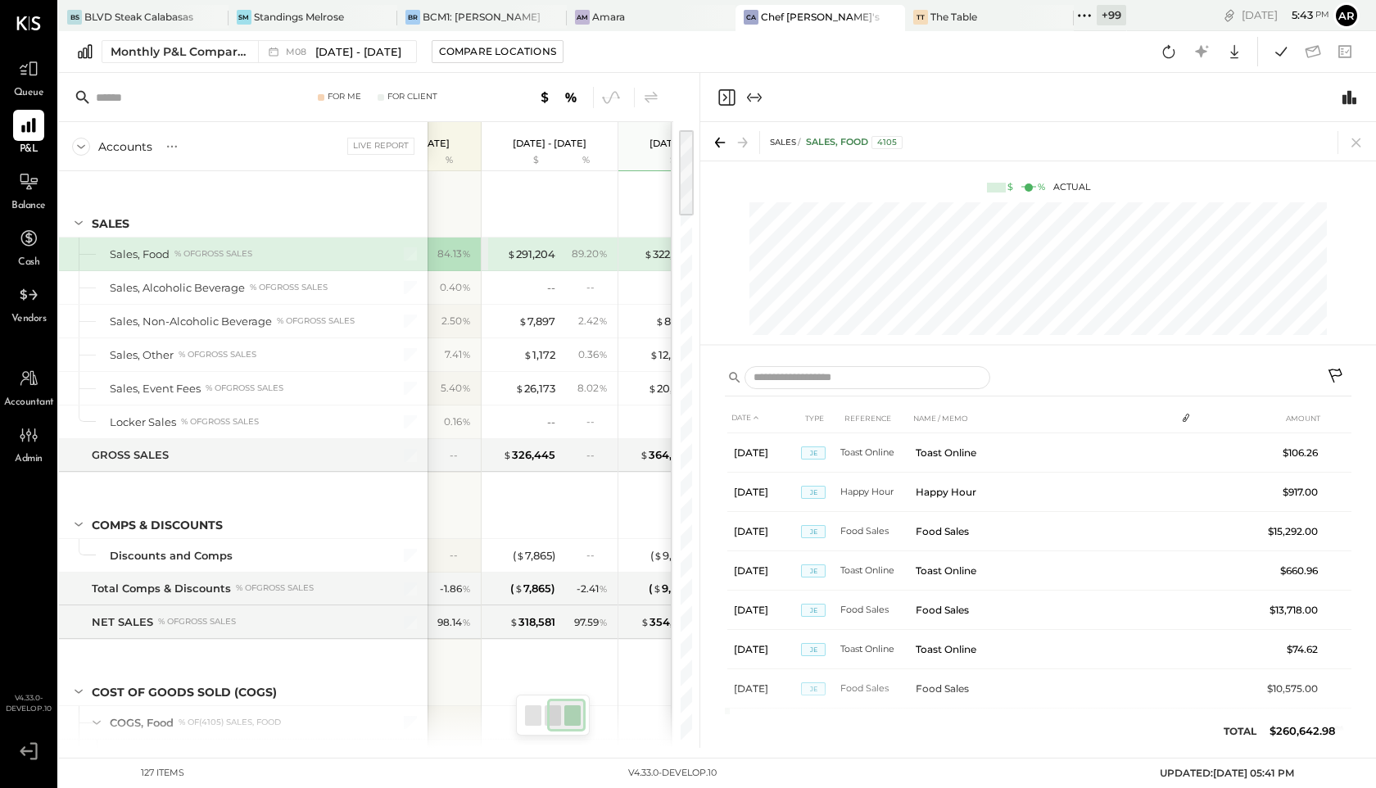
scroll to position [0, 165]
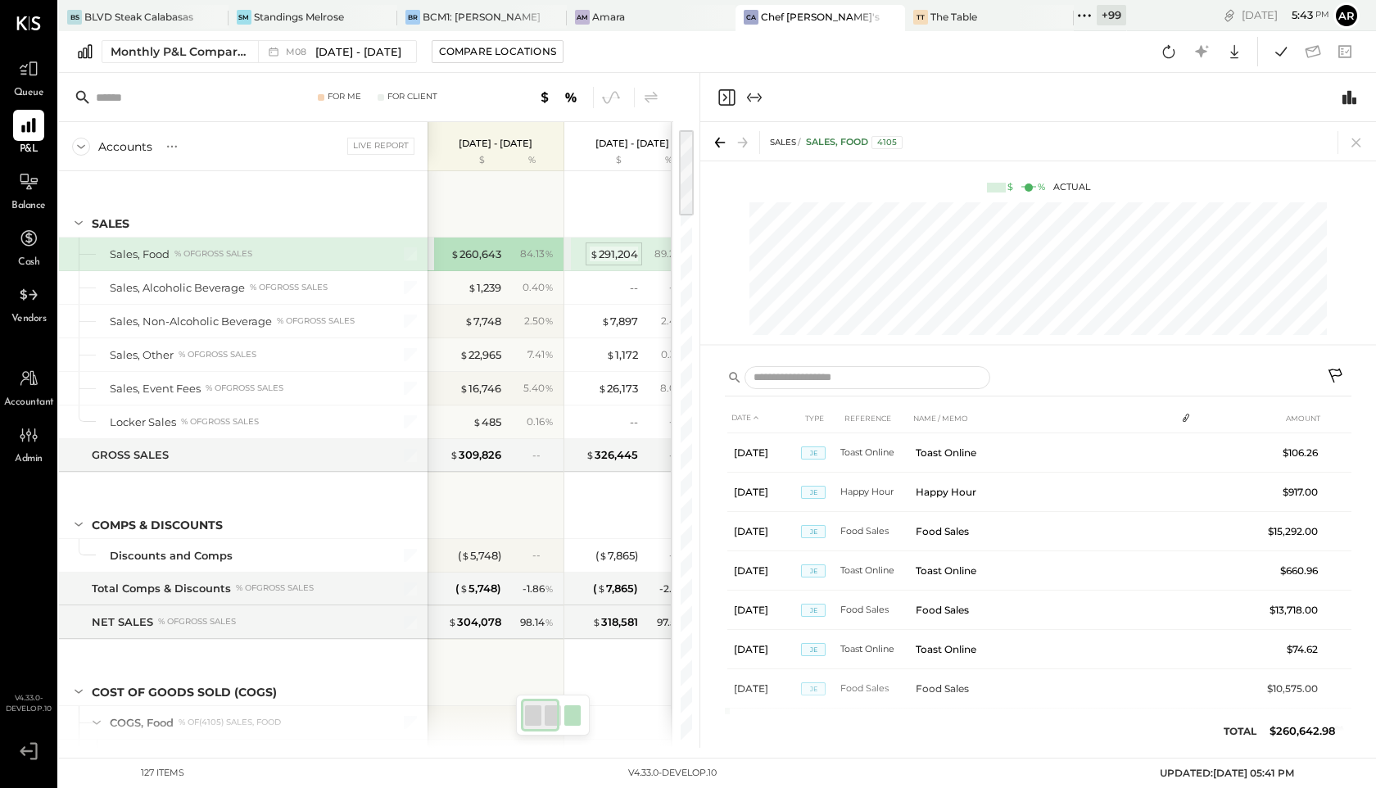
click at [631, 259] on div "$ 291,204" at bounding box center [614, 255] width 48 height 16
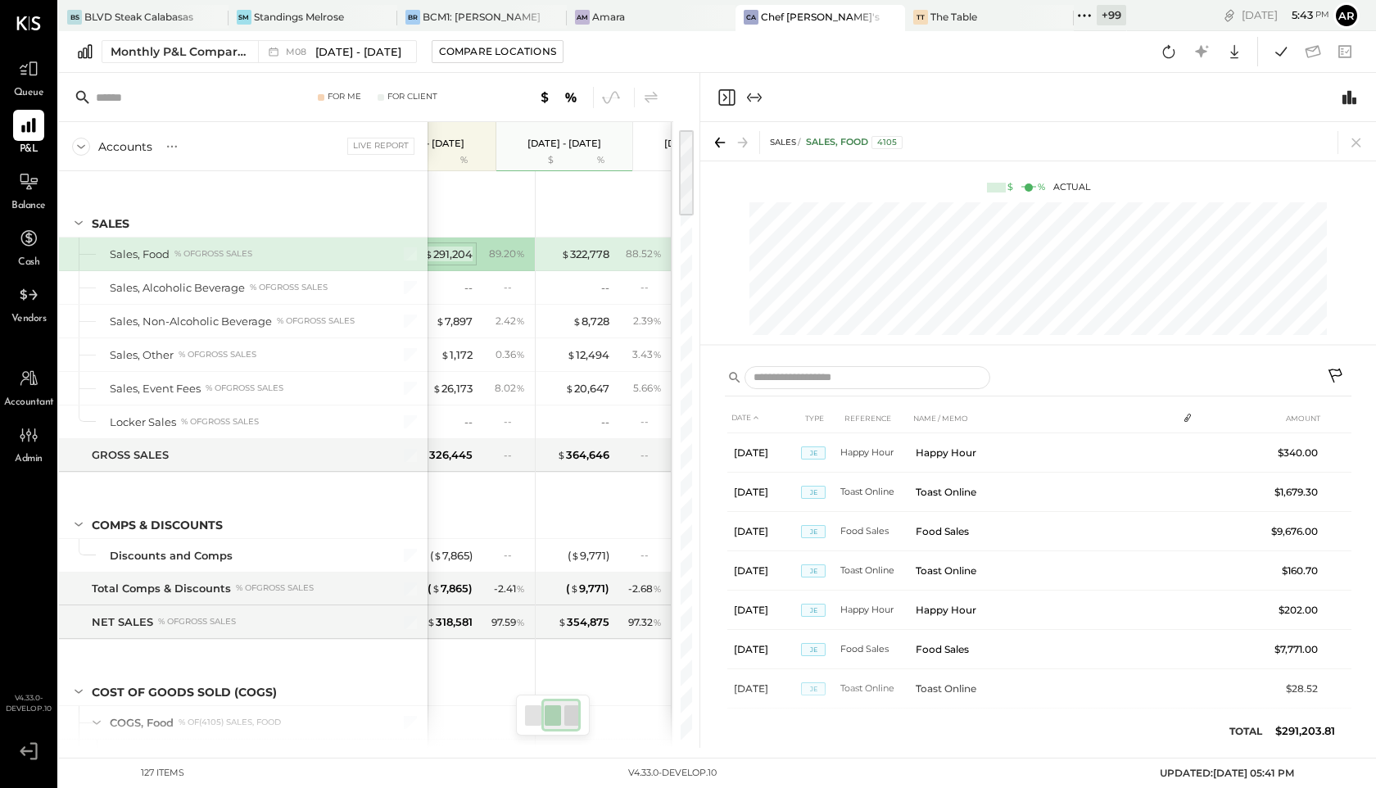
scroll to position [0, 165]
click at [607, 251] on div "$ 322,778" at bounding box center [585, 255] width 48 height 16
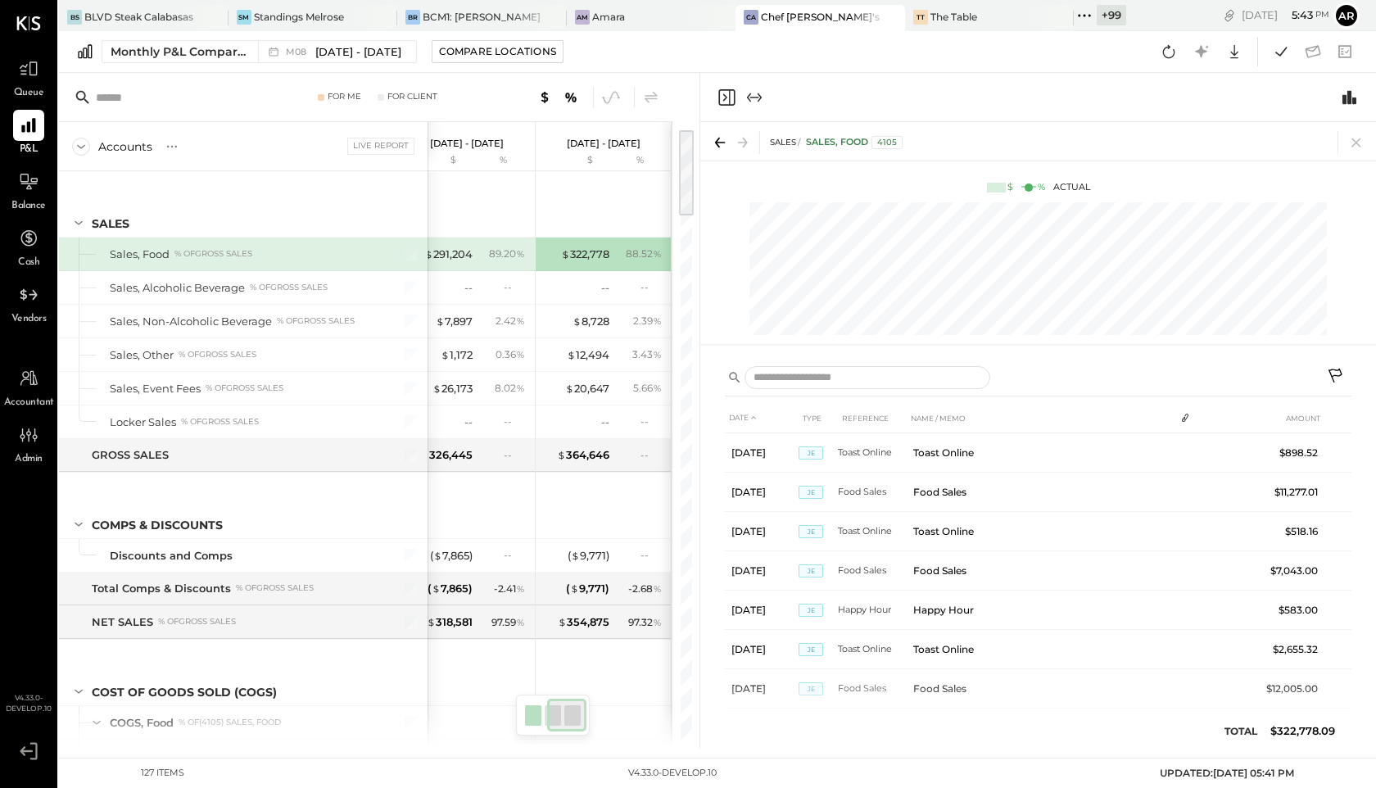
click at [1334, 371] on icon at bounding box center [1337, 378] width 20 height 20
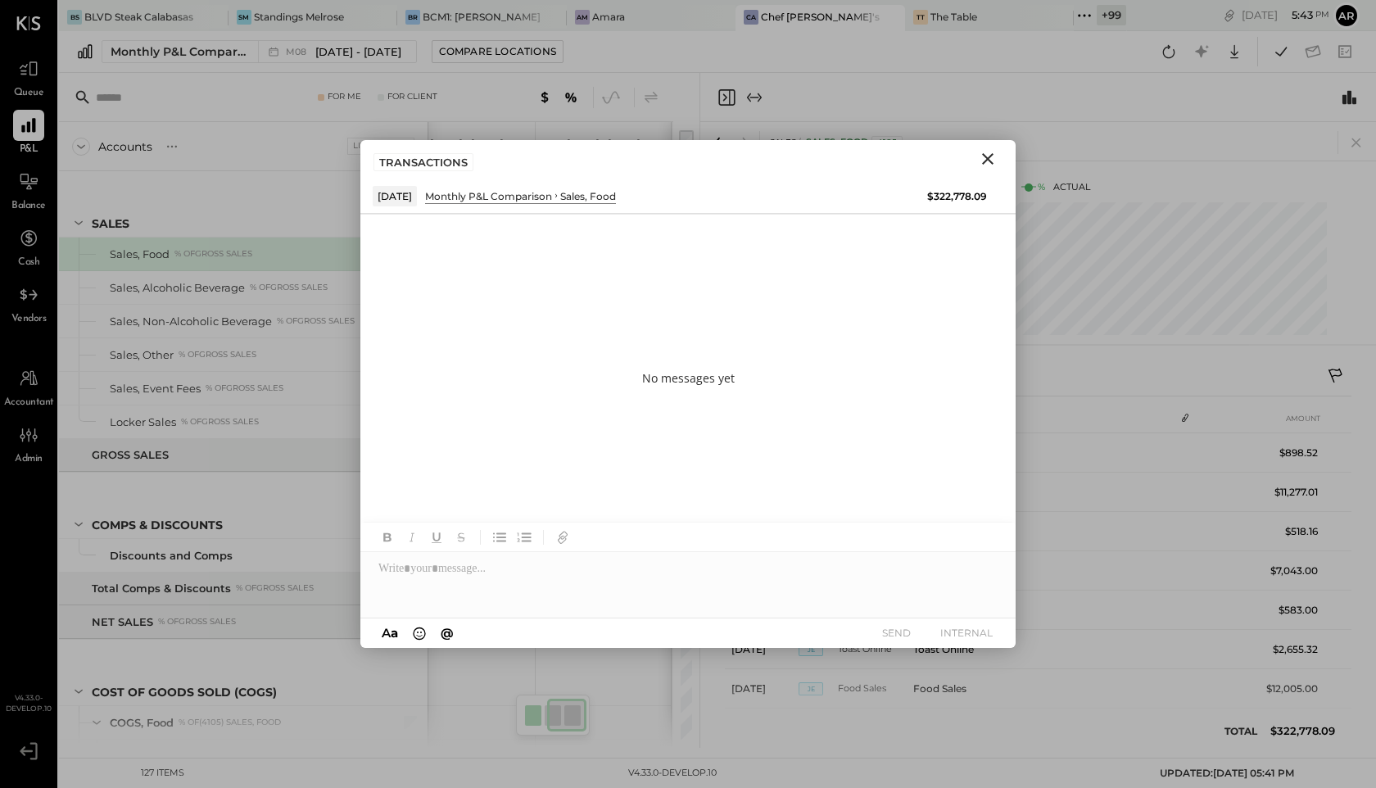
click at [988, 157] on icon "Close" at bounding box center [988, 159] width 20 height 20
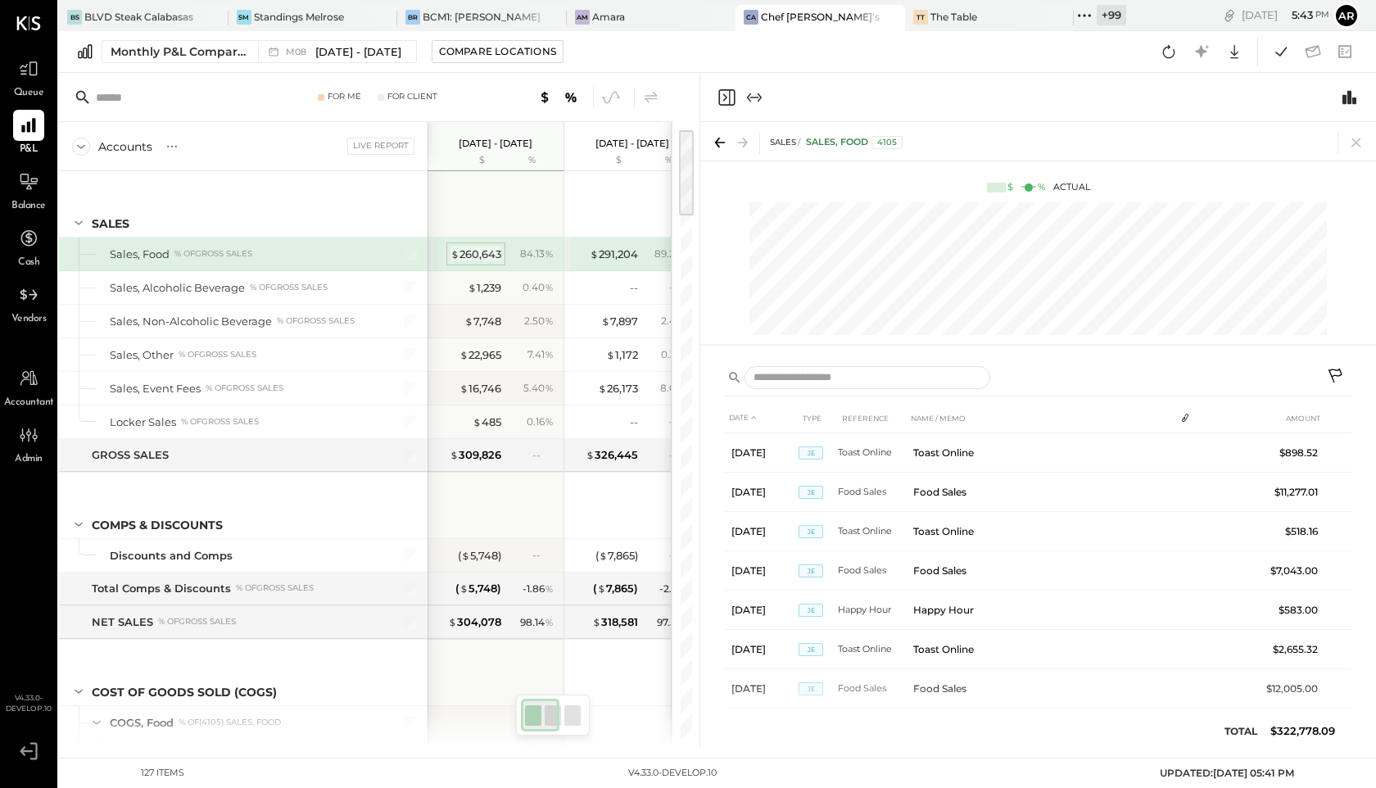
click at [485, 247] on div "$ 260,643" at bounding box center [476, 255] width 51 height 16
click at [610, 247] on div "$ 291,204" at bounding box center [614, 255] width 48 height 16
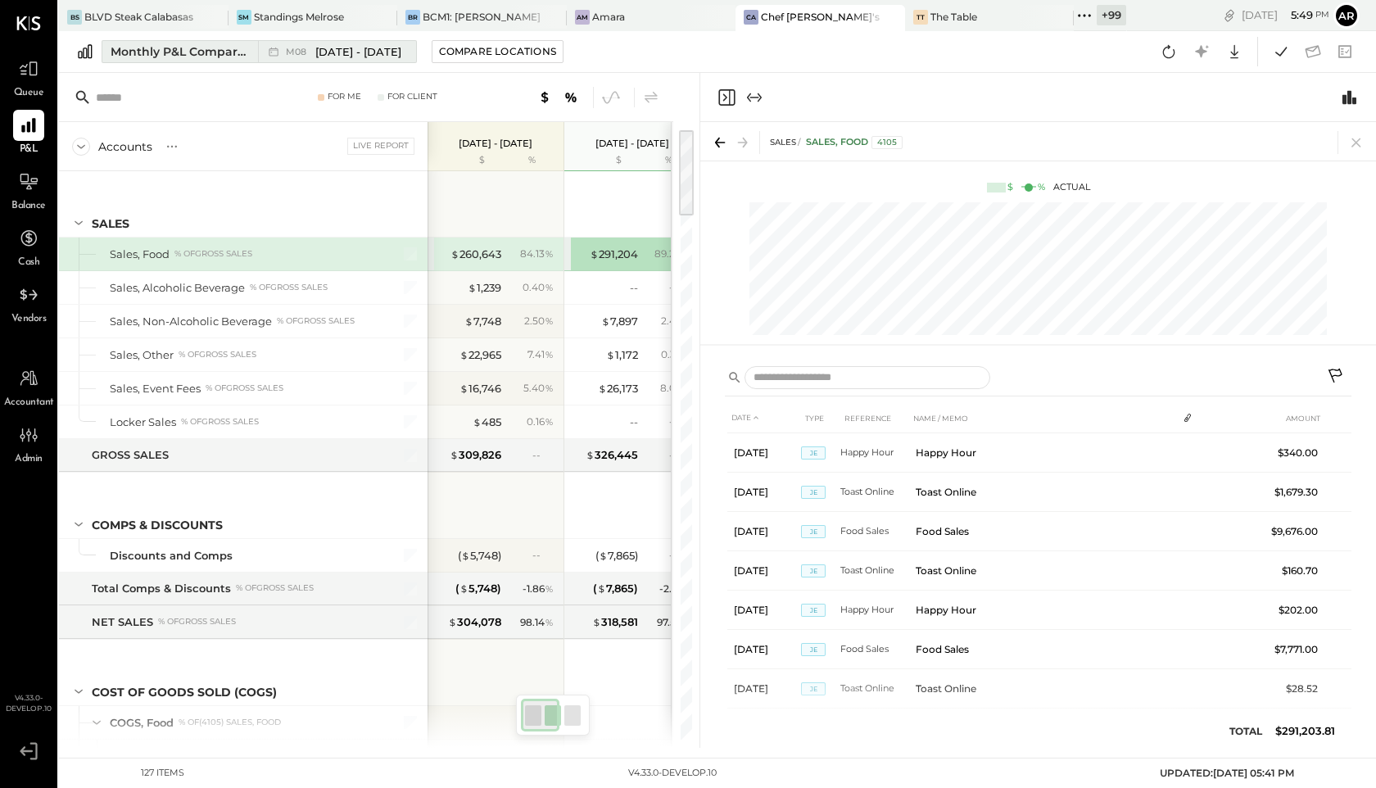
click at [319, 56] on span "[DATE] - [DATE]" at bounding box center [358, 52] width 86 height 16
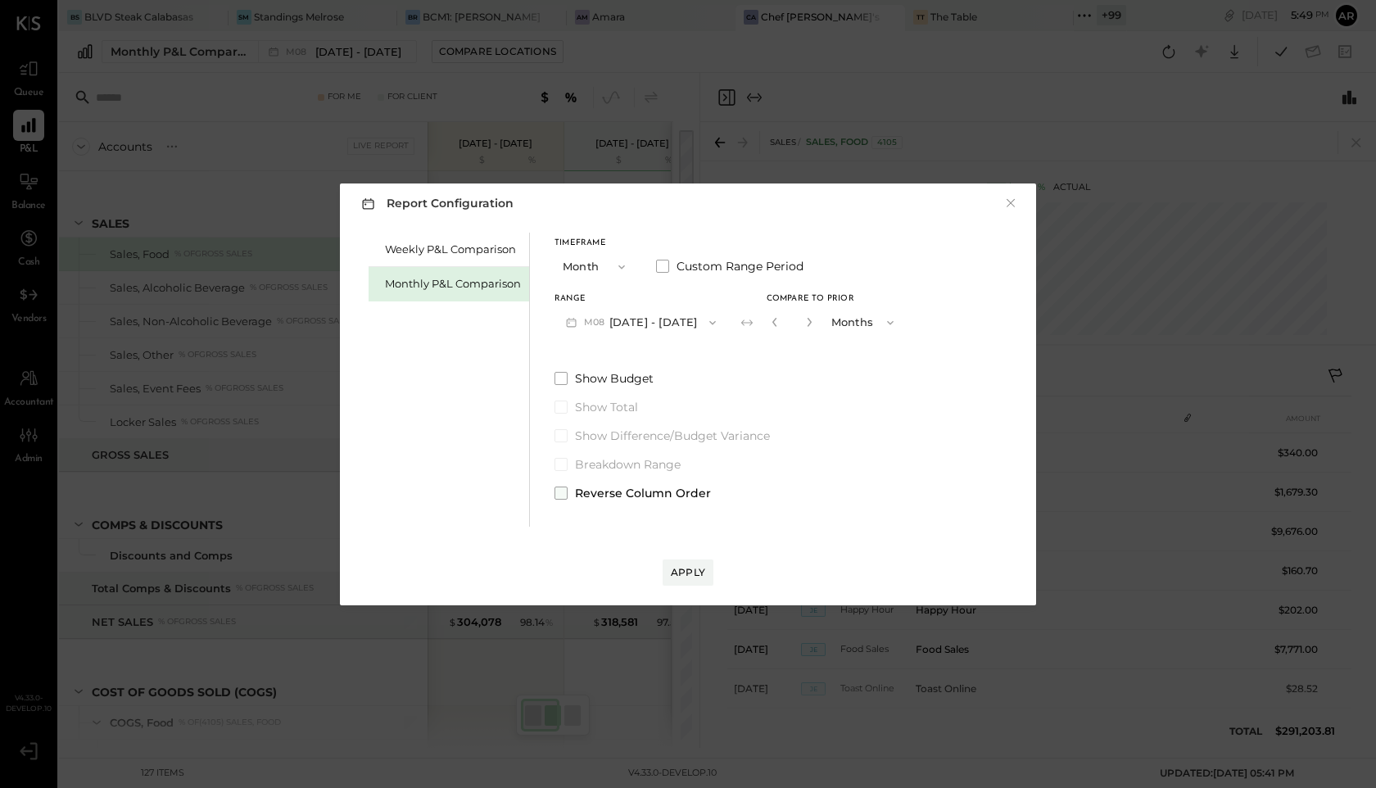
click at [565, 495] on span at bounding box center [561, 493] width 13 height 13
click at [1010, 197] on button "×" at bounding box center [1011, 203] width 15 height 16
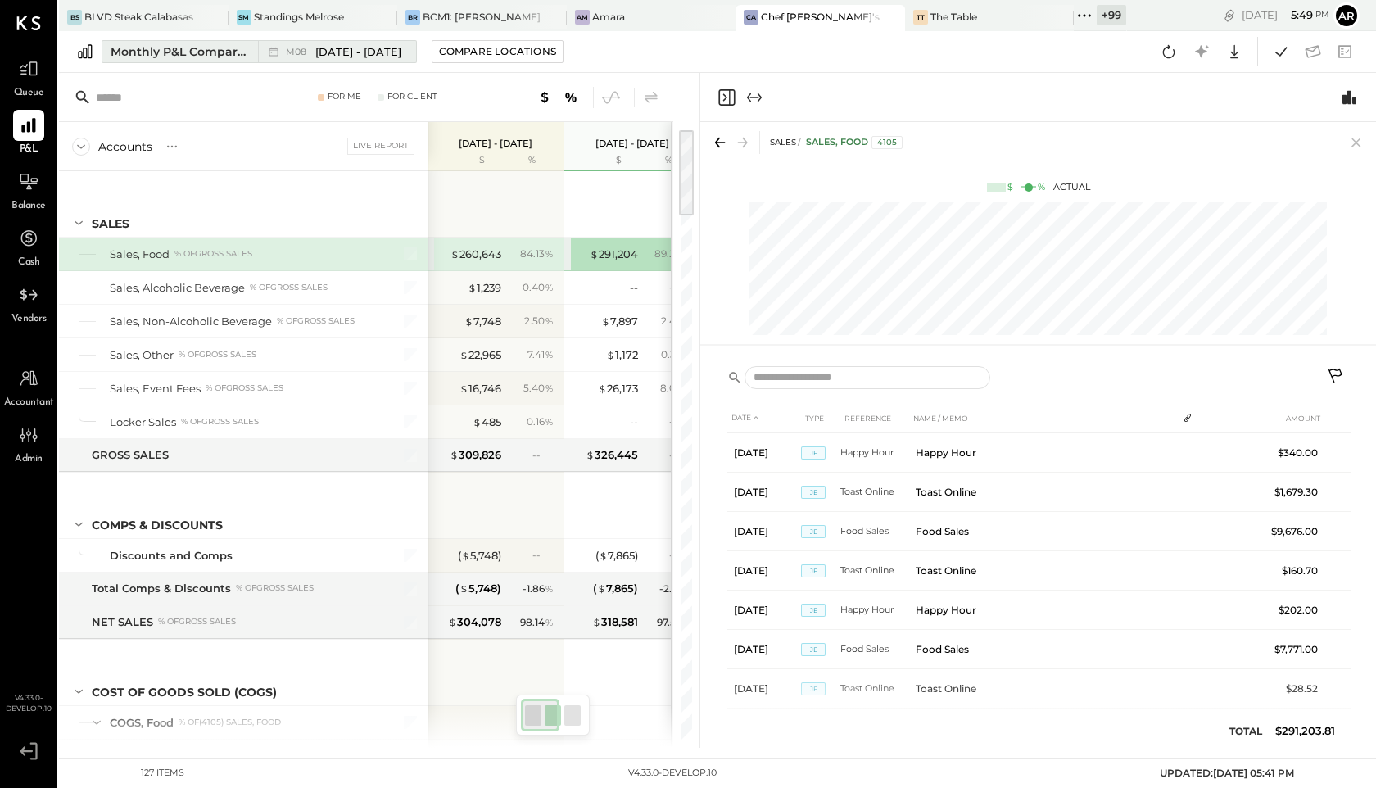
click at [347, 58] on span "[DATE] - [DATE]" at bounding box center [358, 52] width 86 height 16
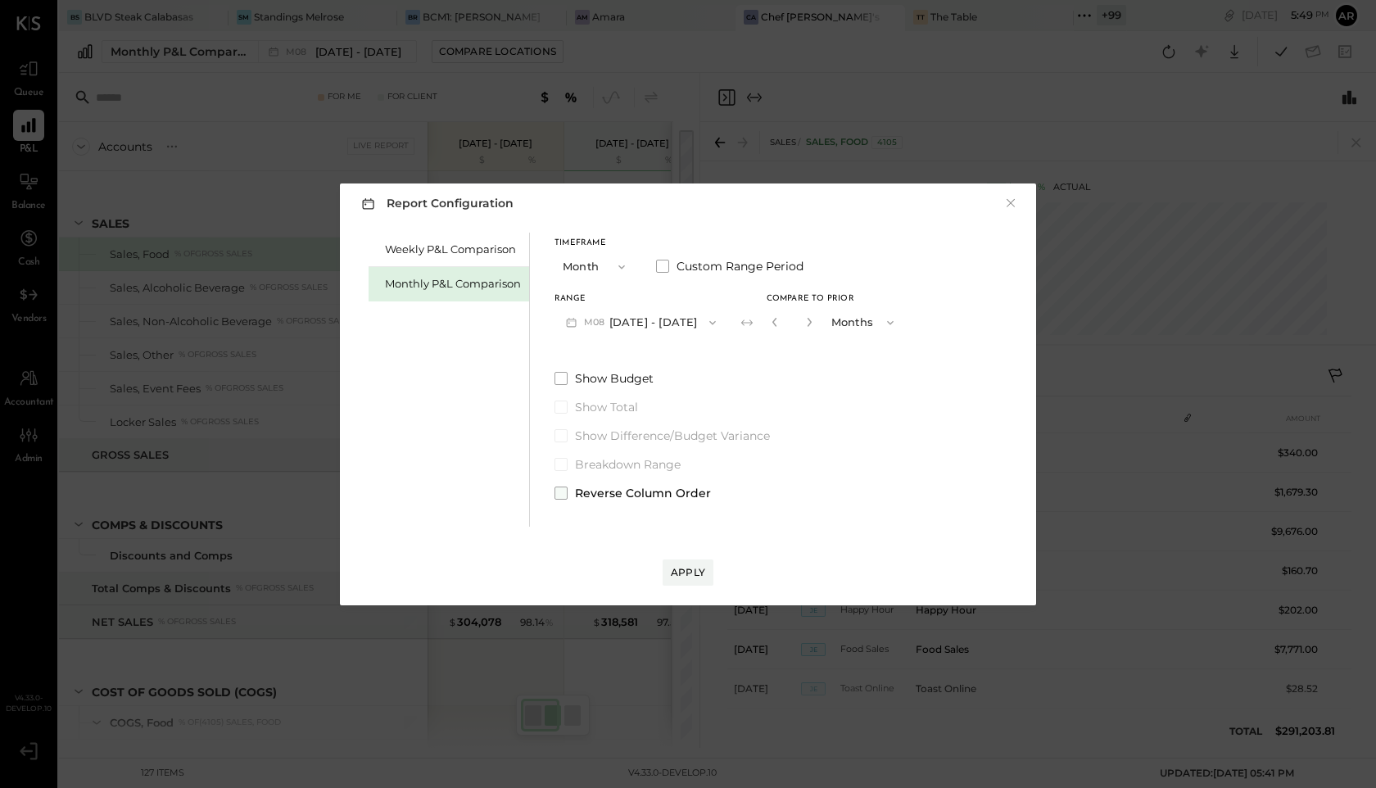
click at [555, 489] on span at bounding box center [561, 493] width 13 height 13
click at [685, 573] on div "Apply" at bounding box center [688, 572] width 34 height 14
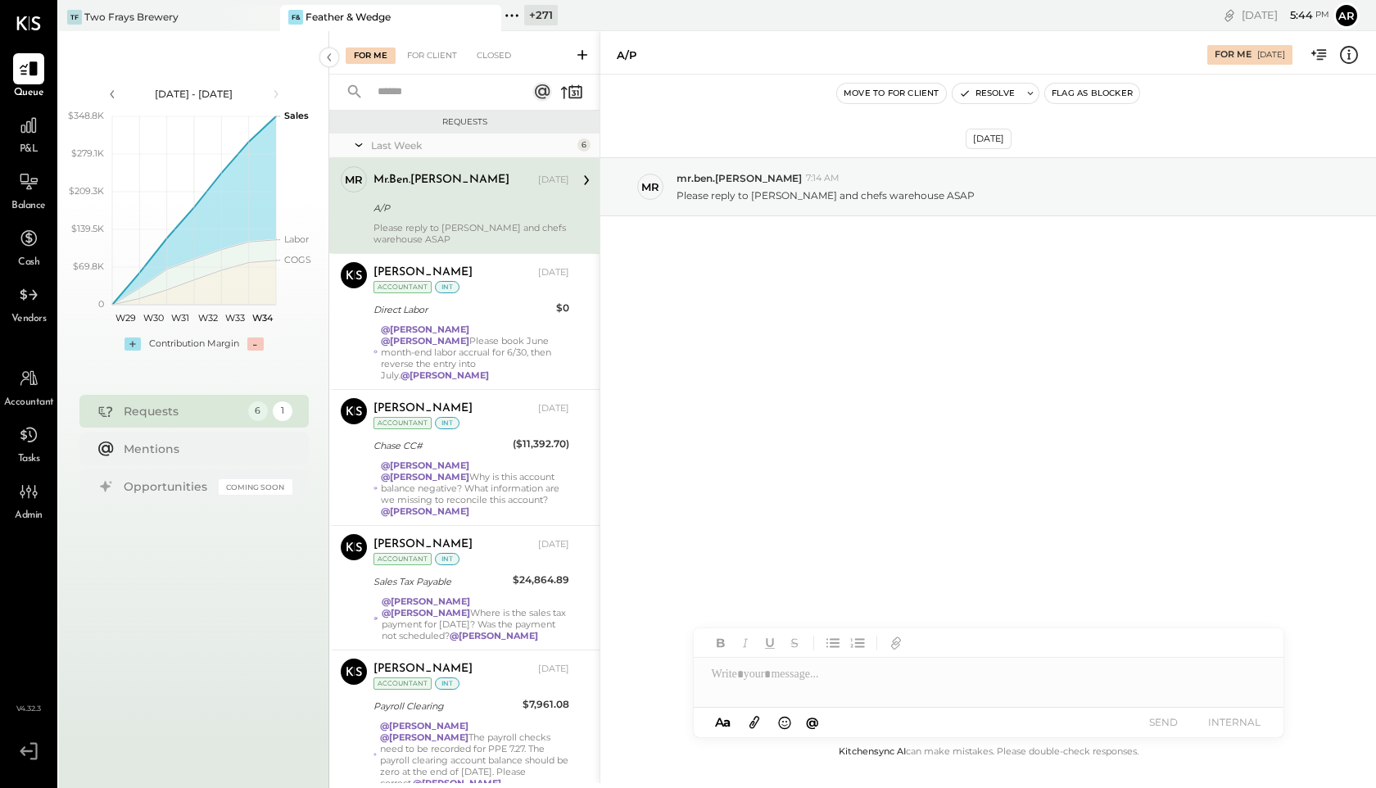
click at [510, 16] on icon at bounding box center [511, 15] width 21 height 21
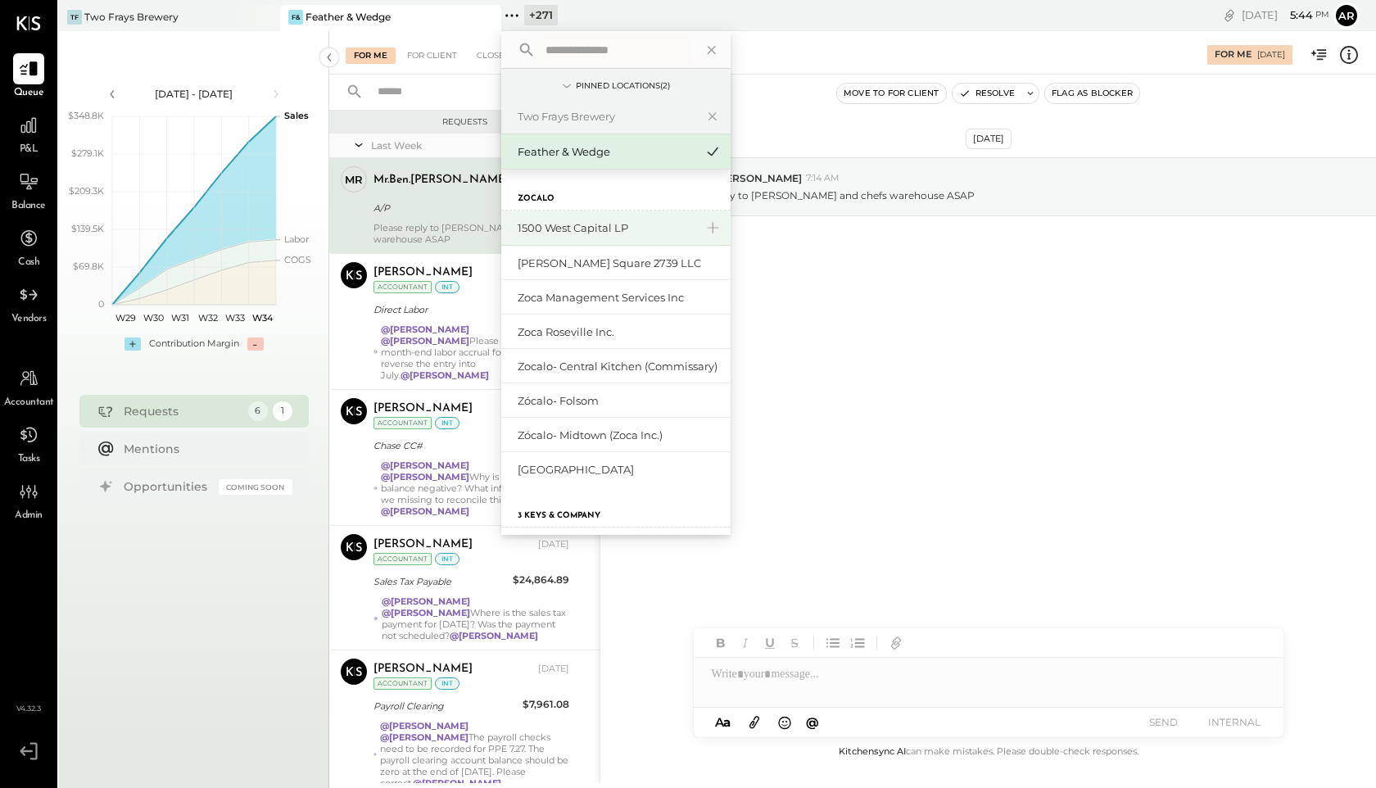
type input "*"
click at [512, 19] on icon at bounding box center [511, 15] width 21 height 21
click at [555, 38] on input "text" at bounding box center [615, 49] width 152 height 29
click at [27, 139] on div at bounding box center [28, 125] width 31 height 31
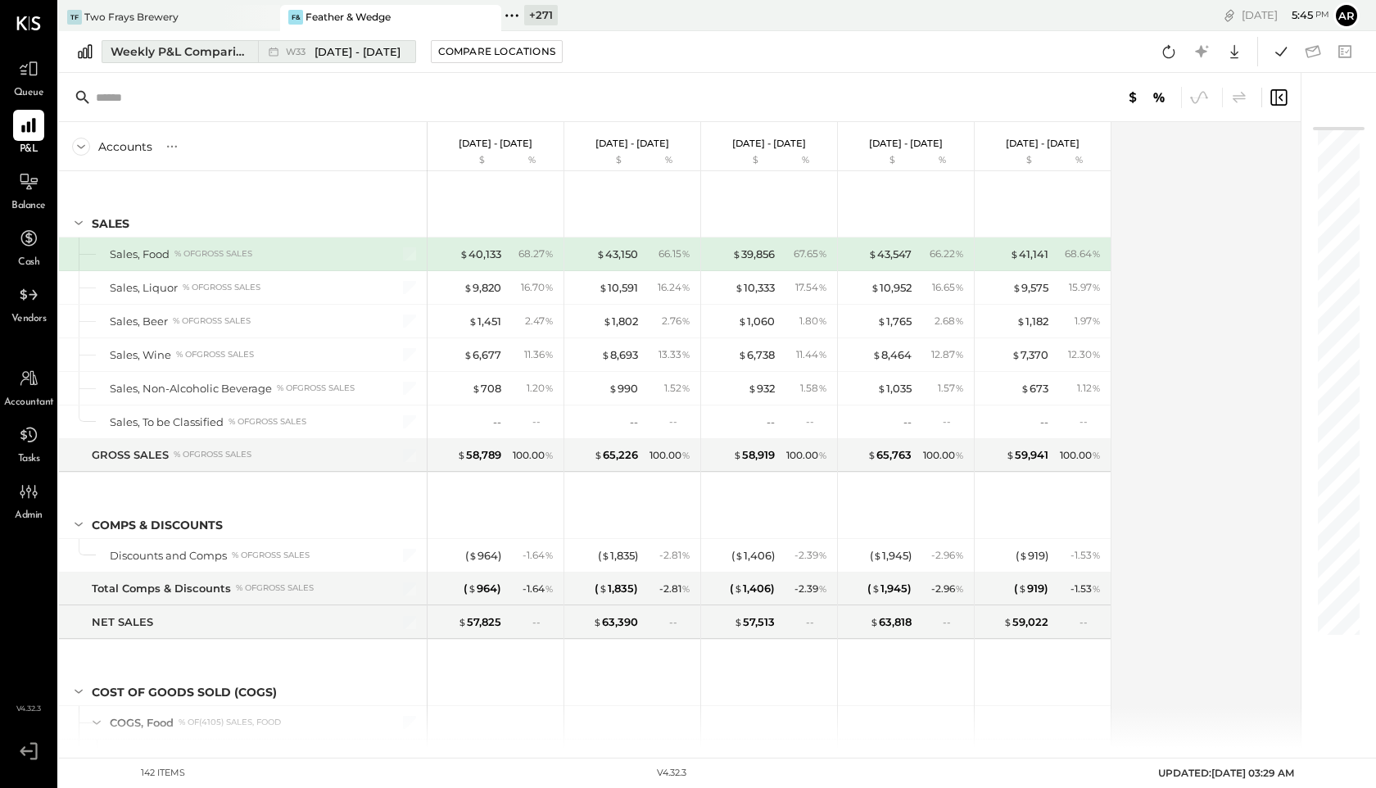
click at [243, 61] on button "Weekly P&L Comparison W33 [DATE] - [DATE]" at bounding box center [259, 51] width 315 height 23
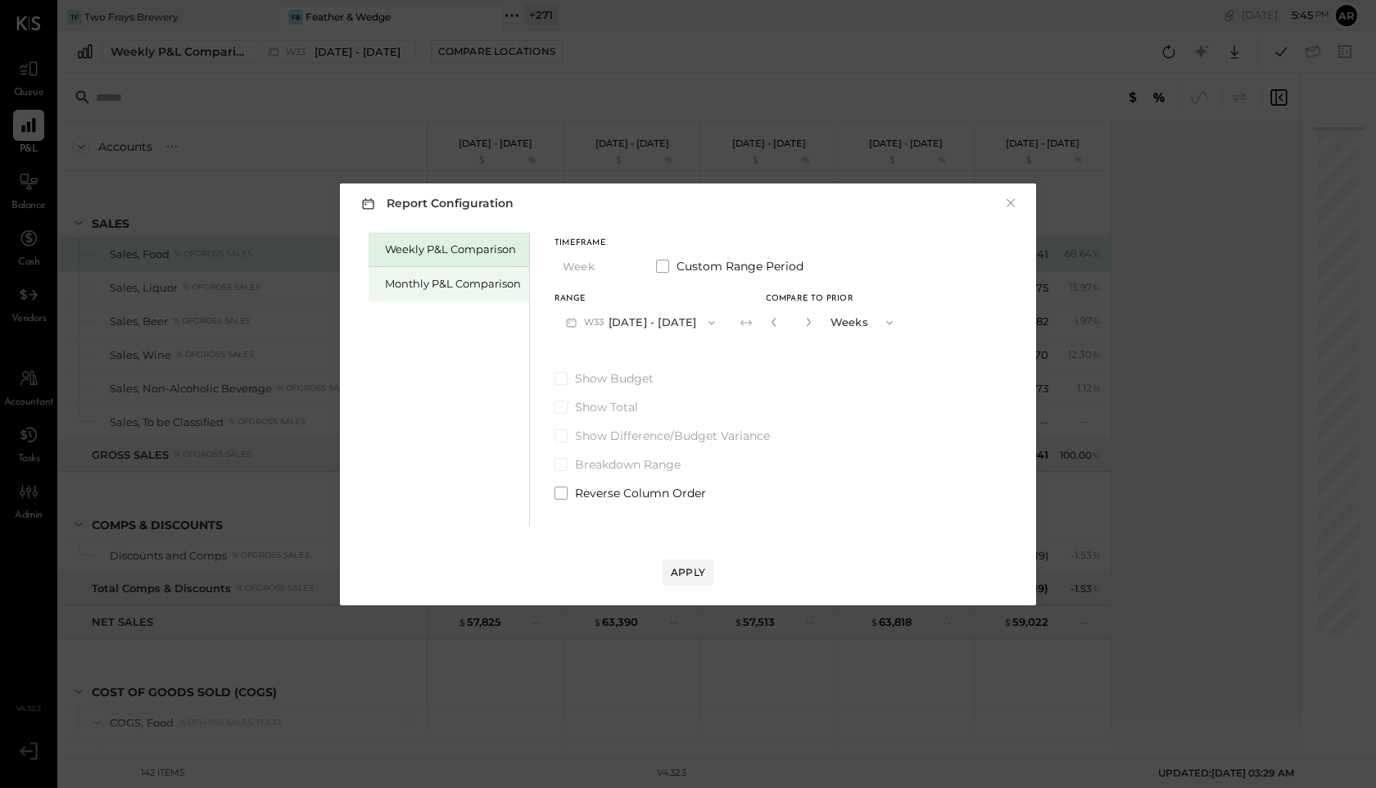
click at [416, 283] on div "Monthly P&L Comparison" at bounding box center [453, 284] width 136 height 16
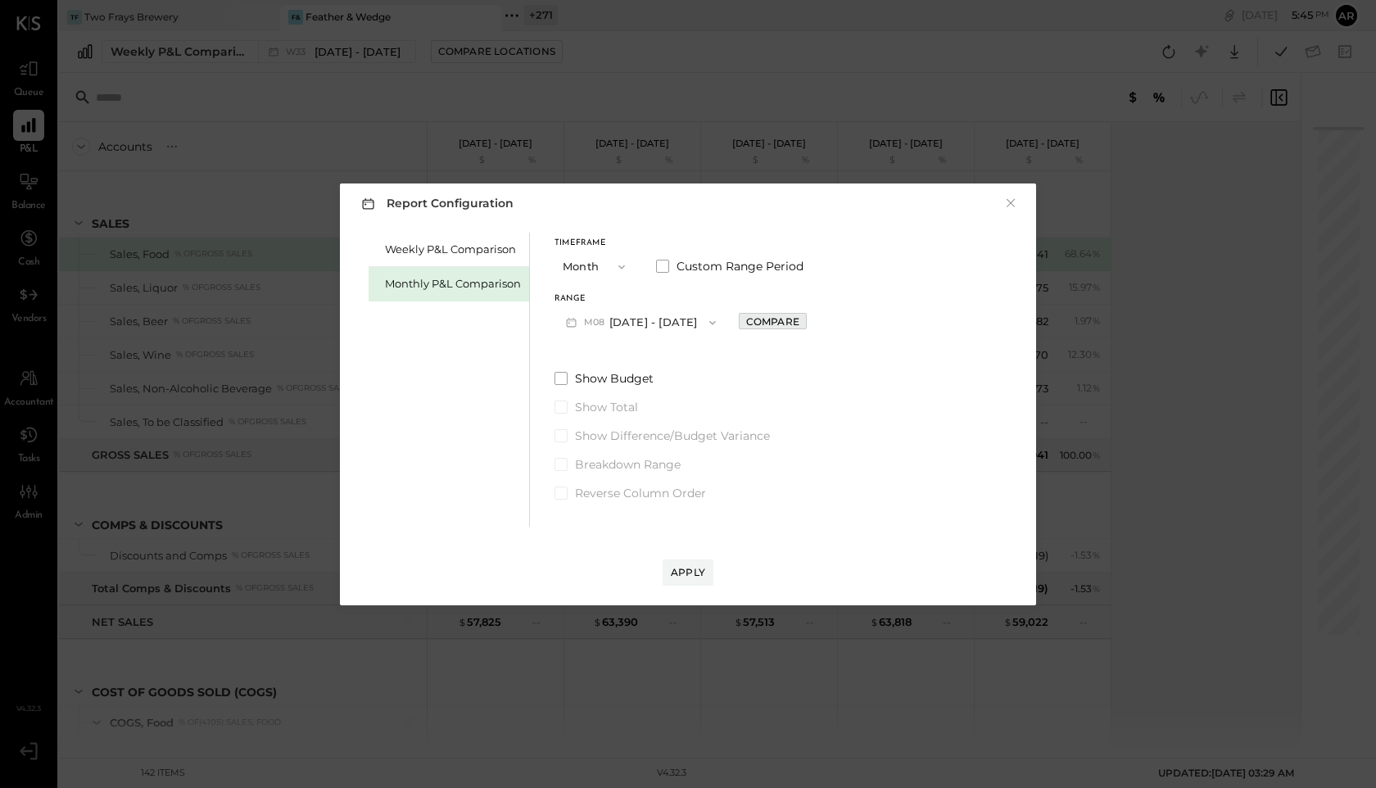
click at [770, 326] on div "Compare" at bounding box center [772, 322] width 53 height 14
click at [810, 325] on div "*" at bounding box center [811, 322] width 88 height 30
click at [804, 325] on icon "button" at bounding box center [809, 322] width 10 height 10
type input "*"
click at [682, 574] on div "Apply" at bounding box center [688, 572] width 34 height 14
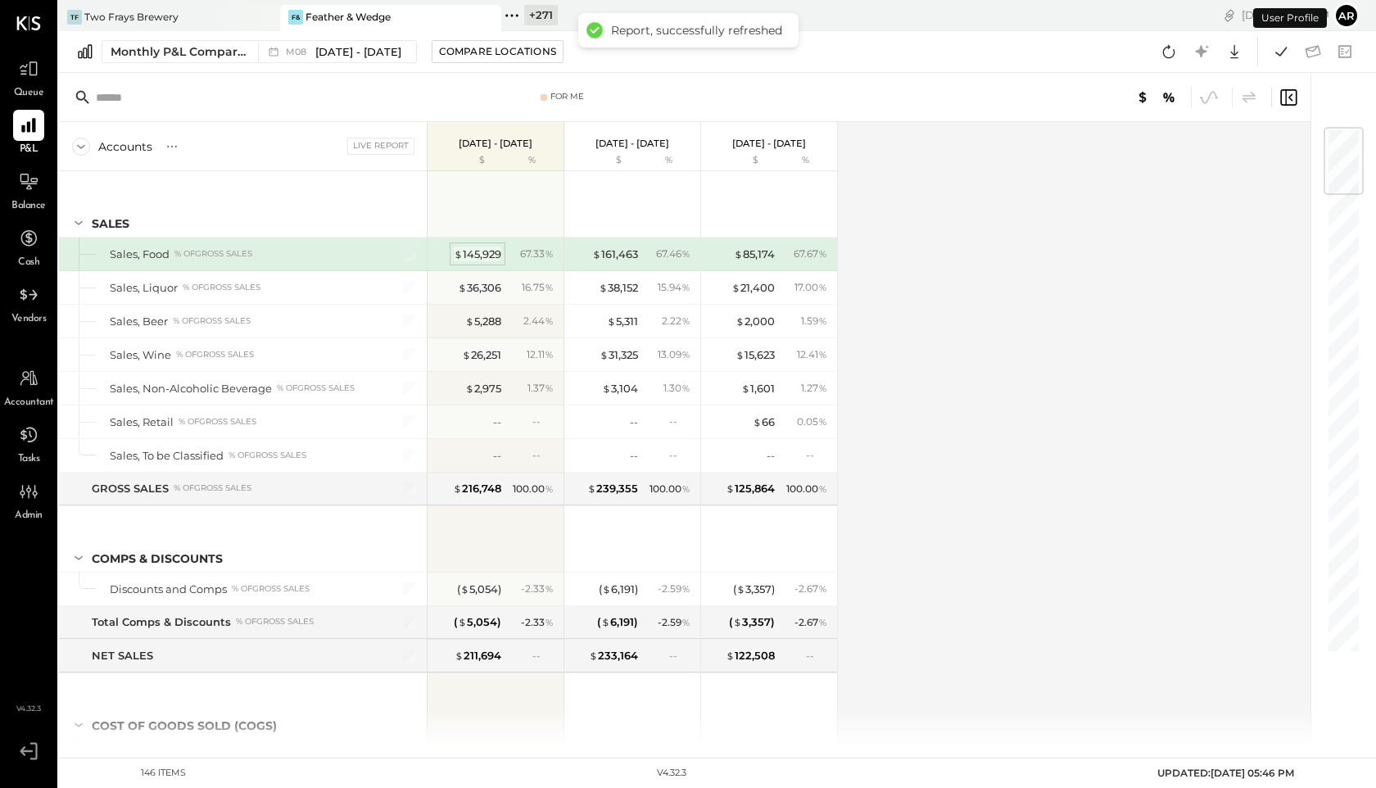
click at [487, 251] on div "$ 145,929" at bounding box center [478, 255] width 48 height 16
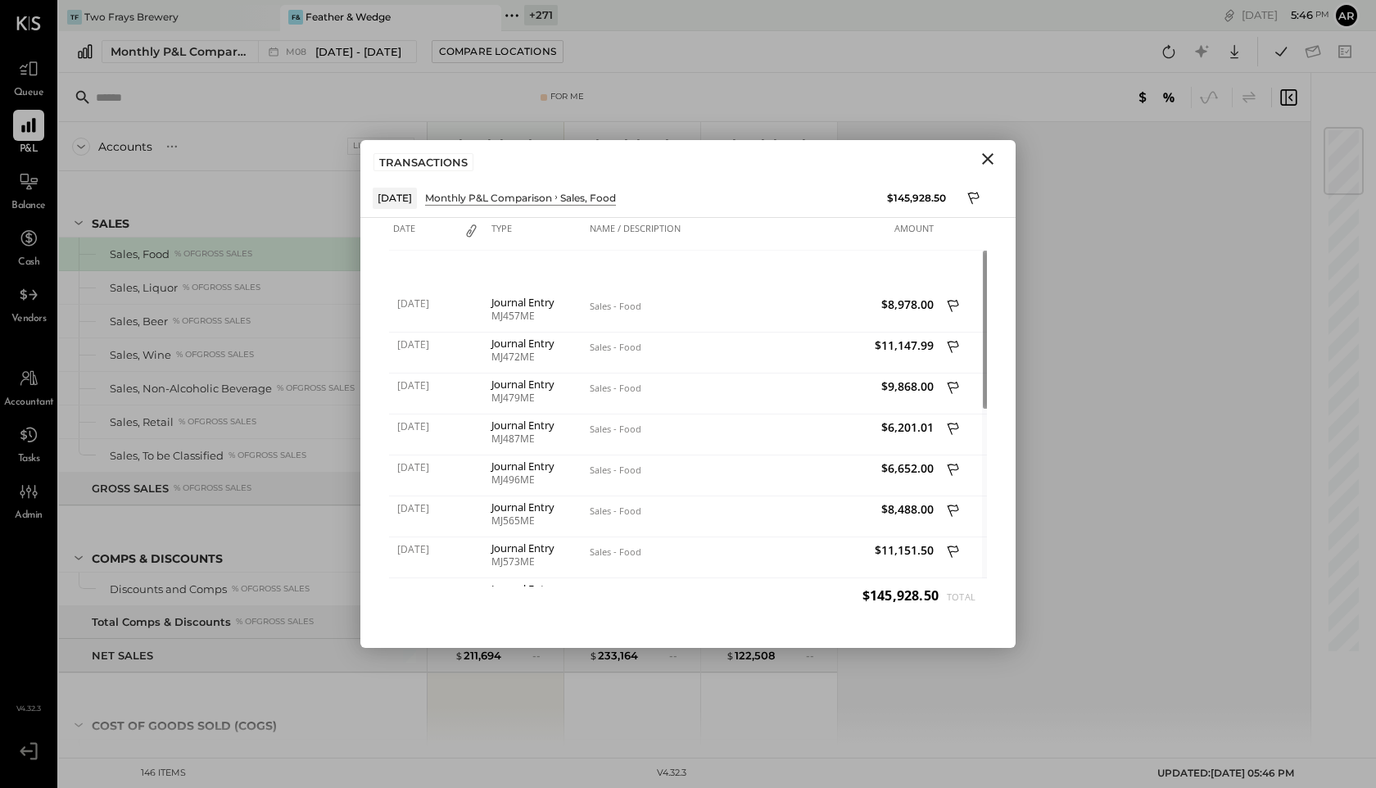
click at [996, 159] on icon "Close" at bounding box center [988, 159] width 20 height 20
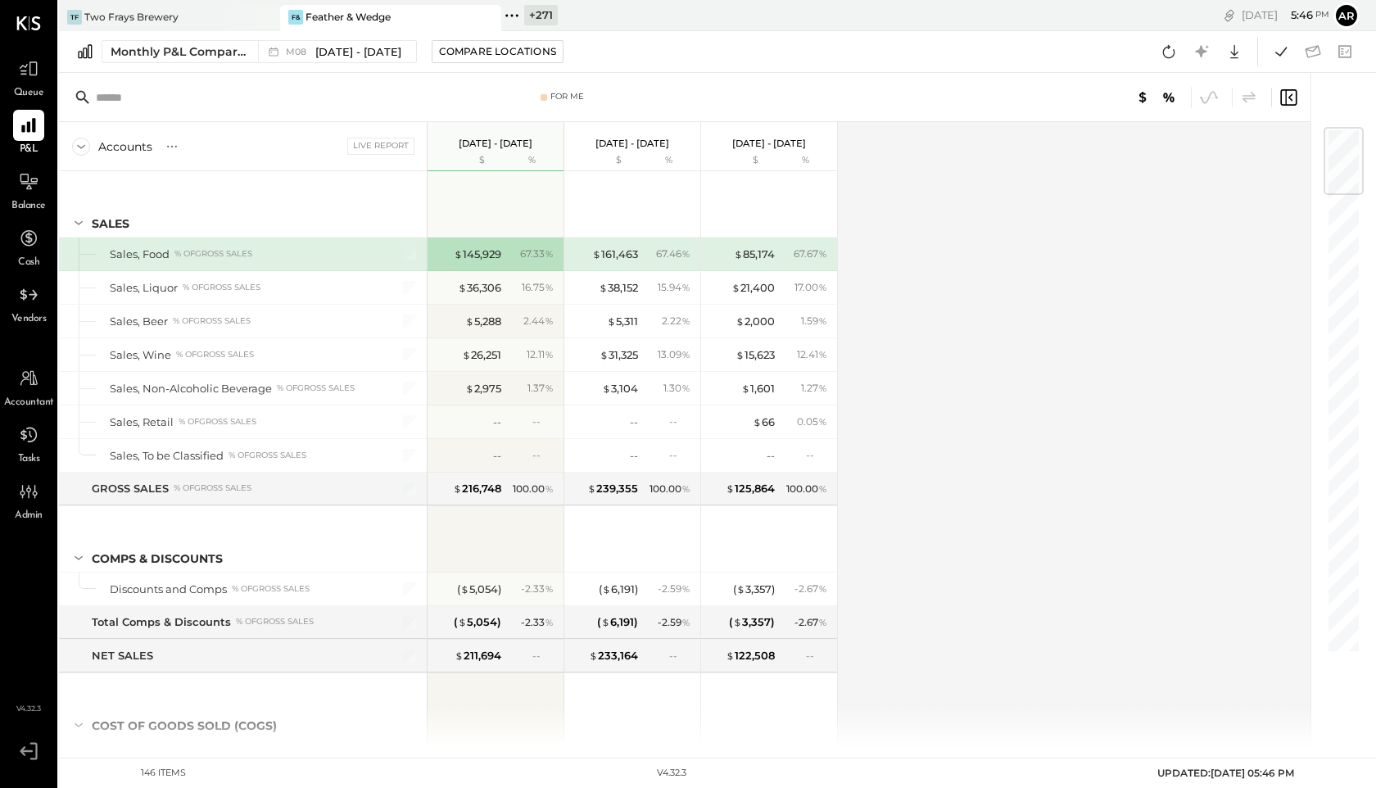
click at [1293, 101] on icon at bounding box center [1289, 98] width 20 height 20
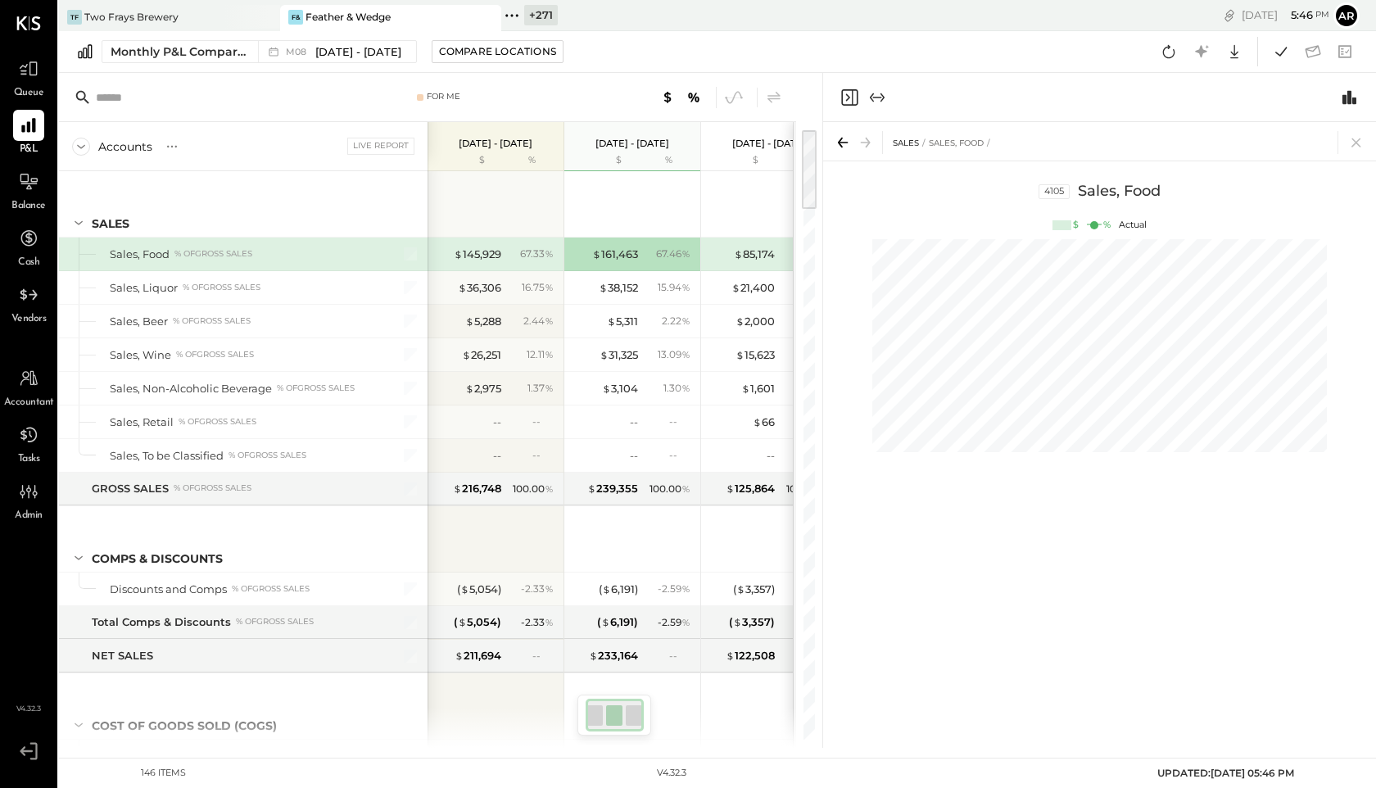
scroll to position [0, 21]
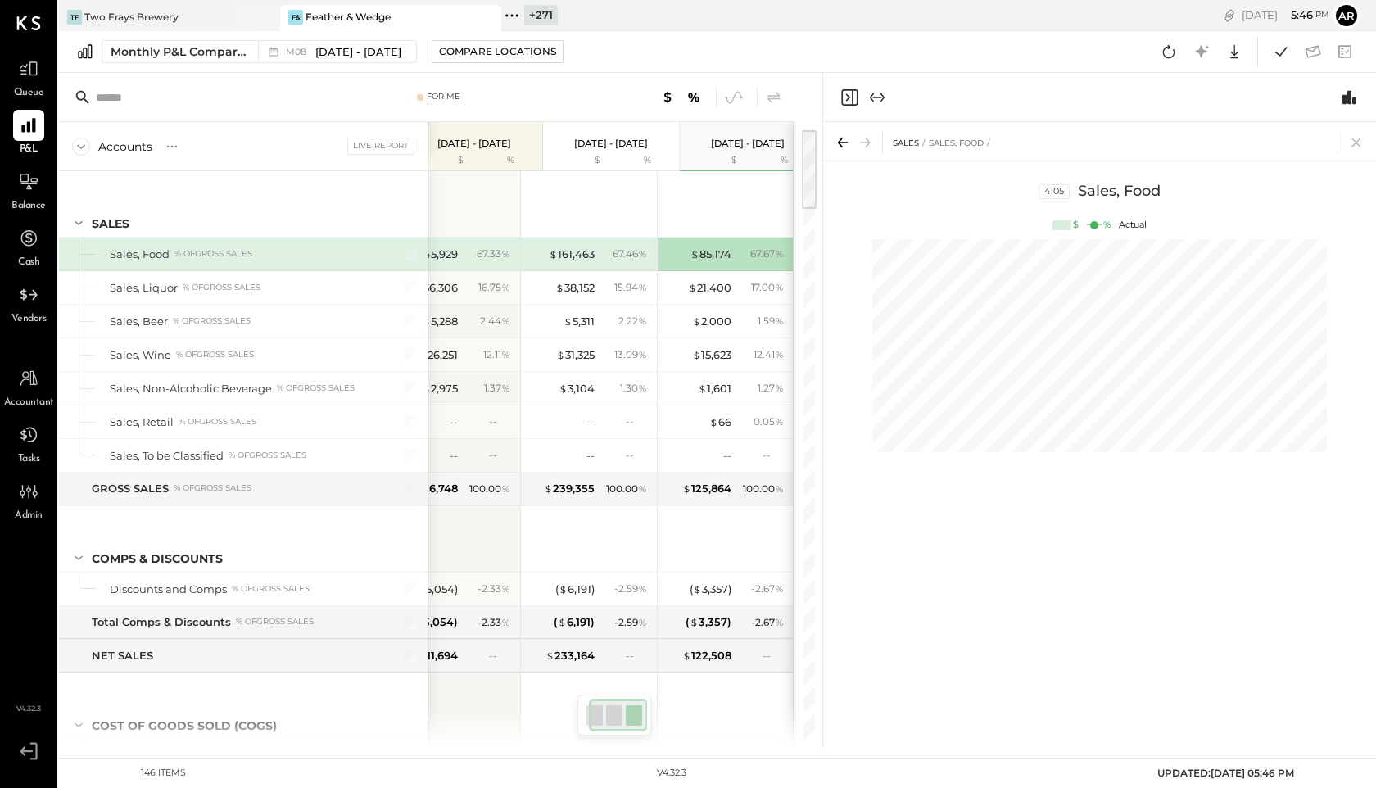
scroll to position [0, 43]
click at [773, 95] on icon at bounding box center [774, 96] width 13 height 11
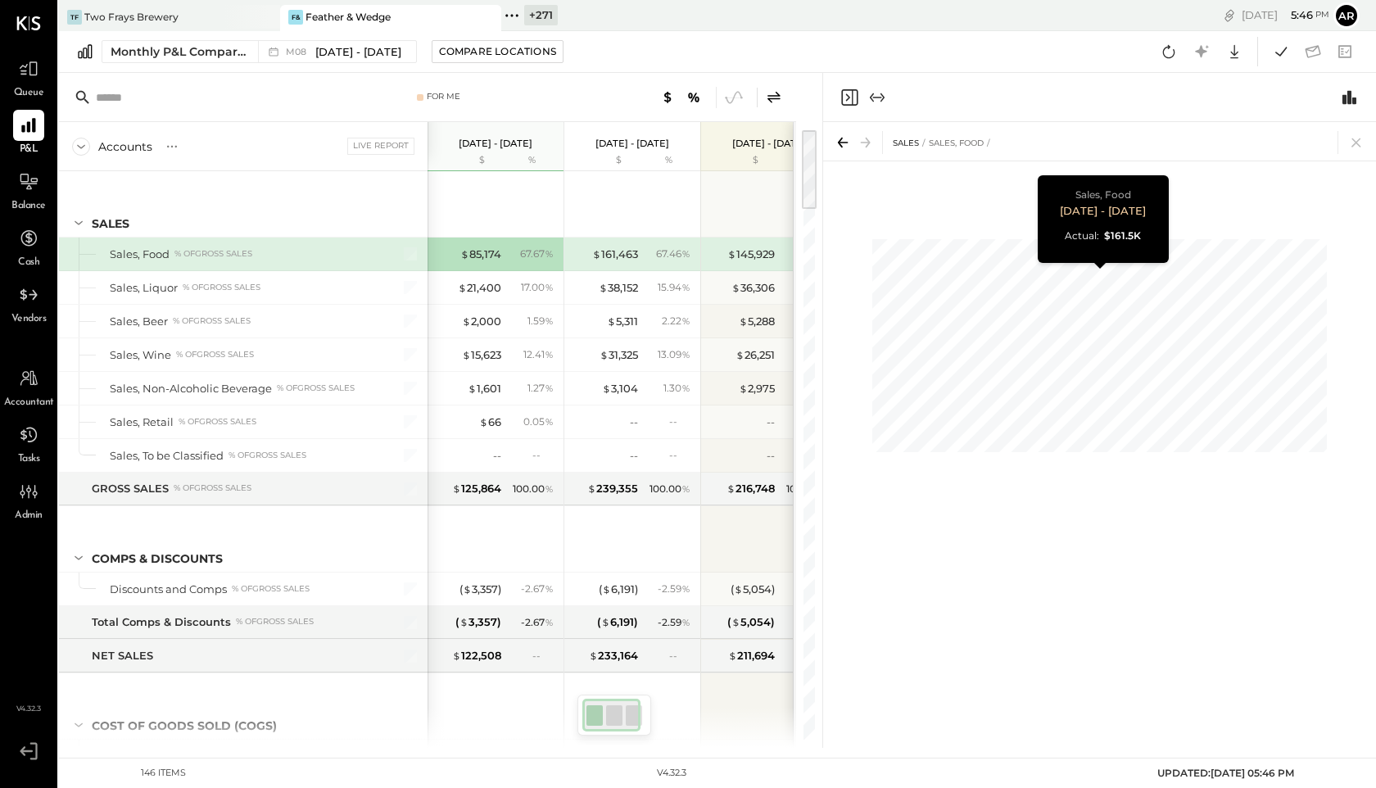
scroll to position [0, 21]
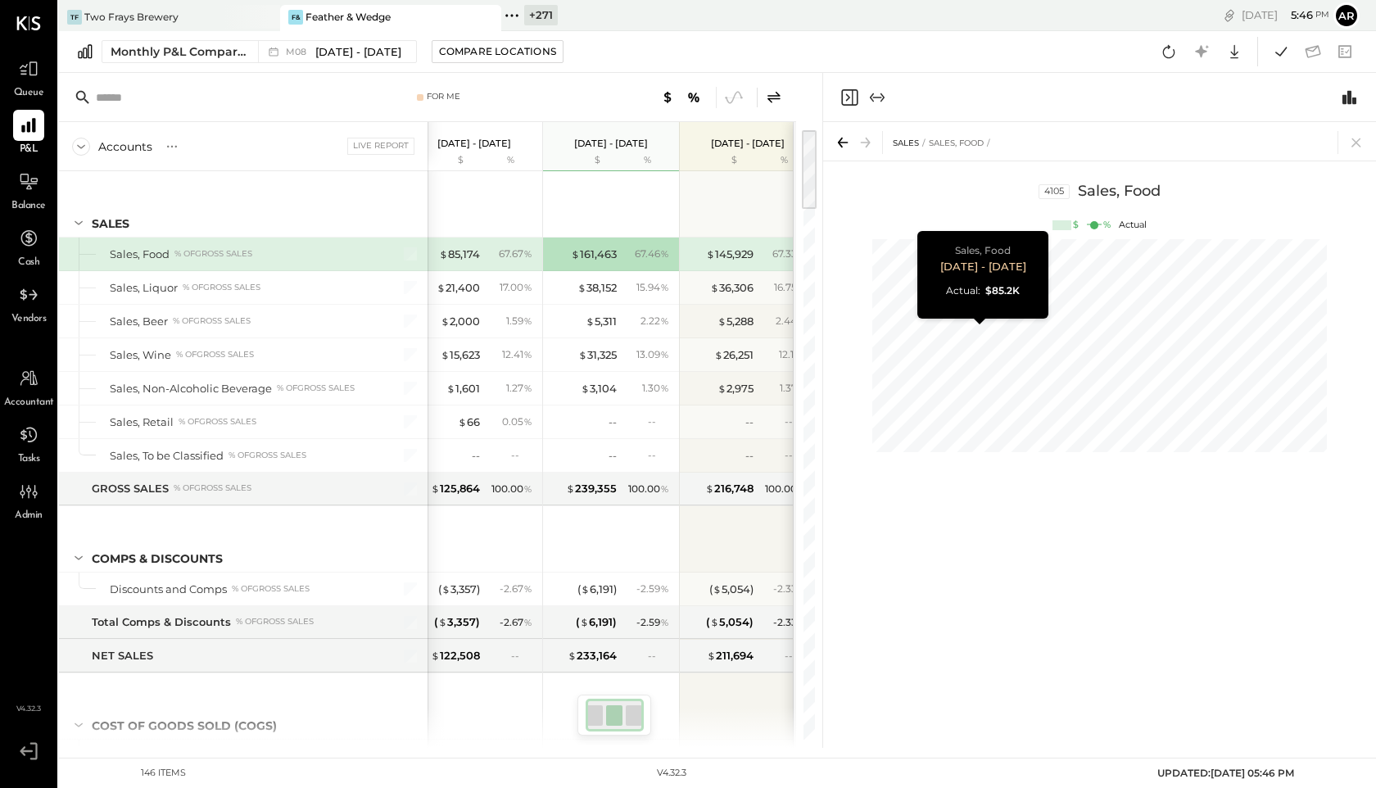
scroll to position [0, 43]
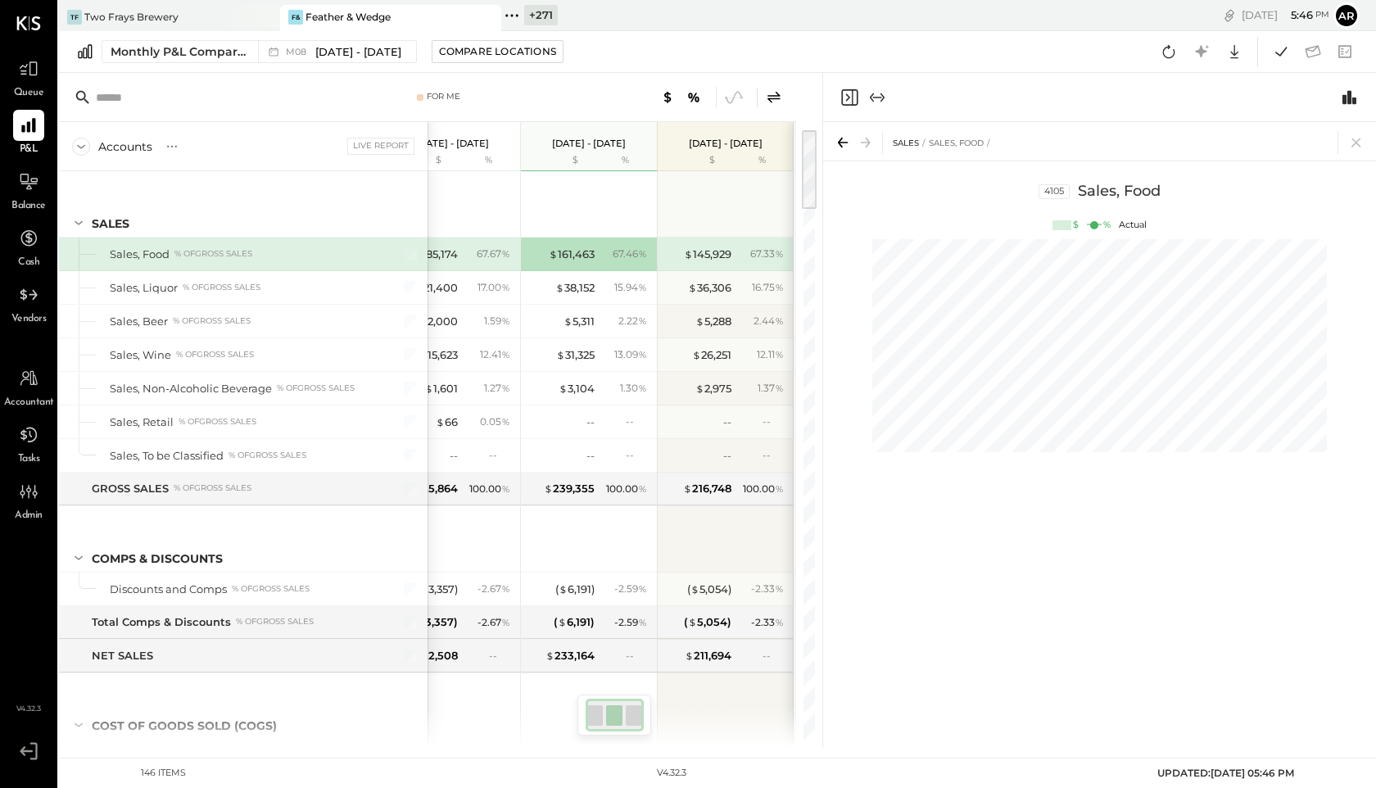
scroll to position [0, 21]
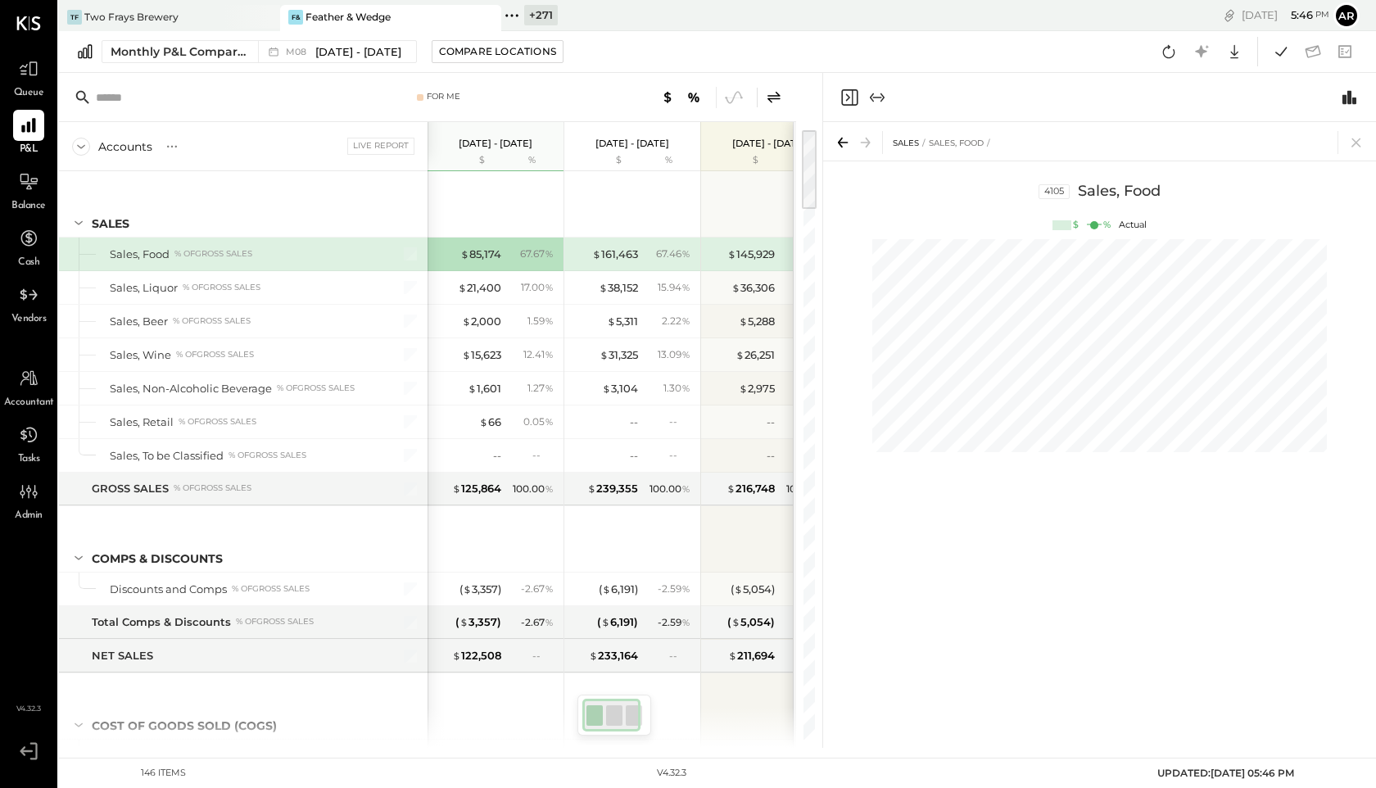
click at [772, 96] on icon at bounding box center [774, 96] width 13 height 11
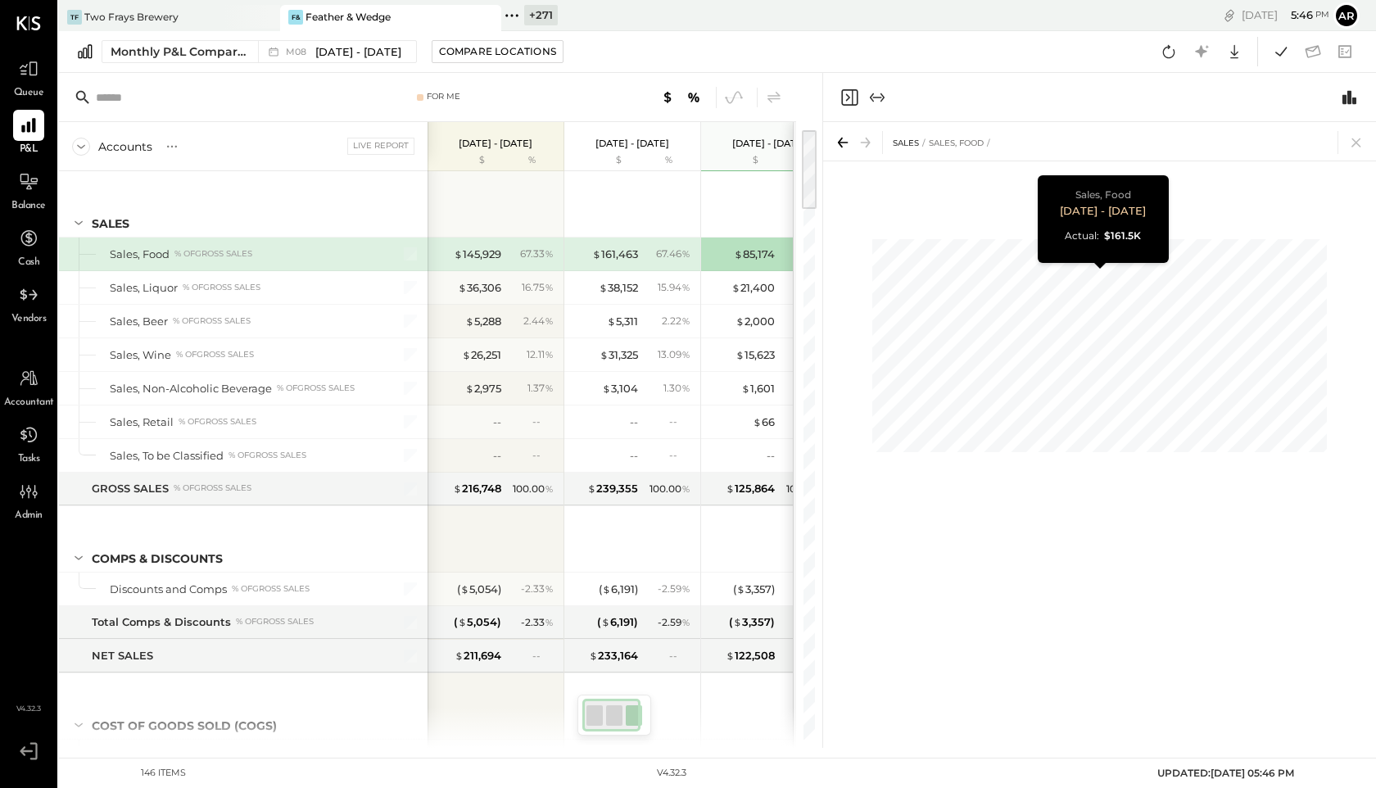
scroll to position [0, 21]
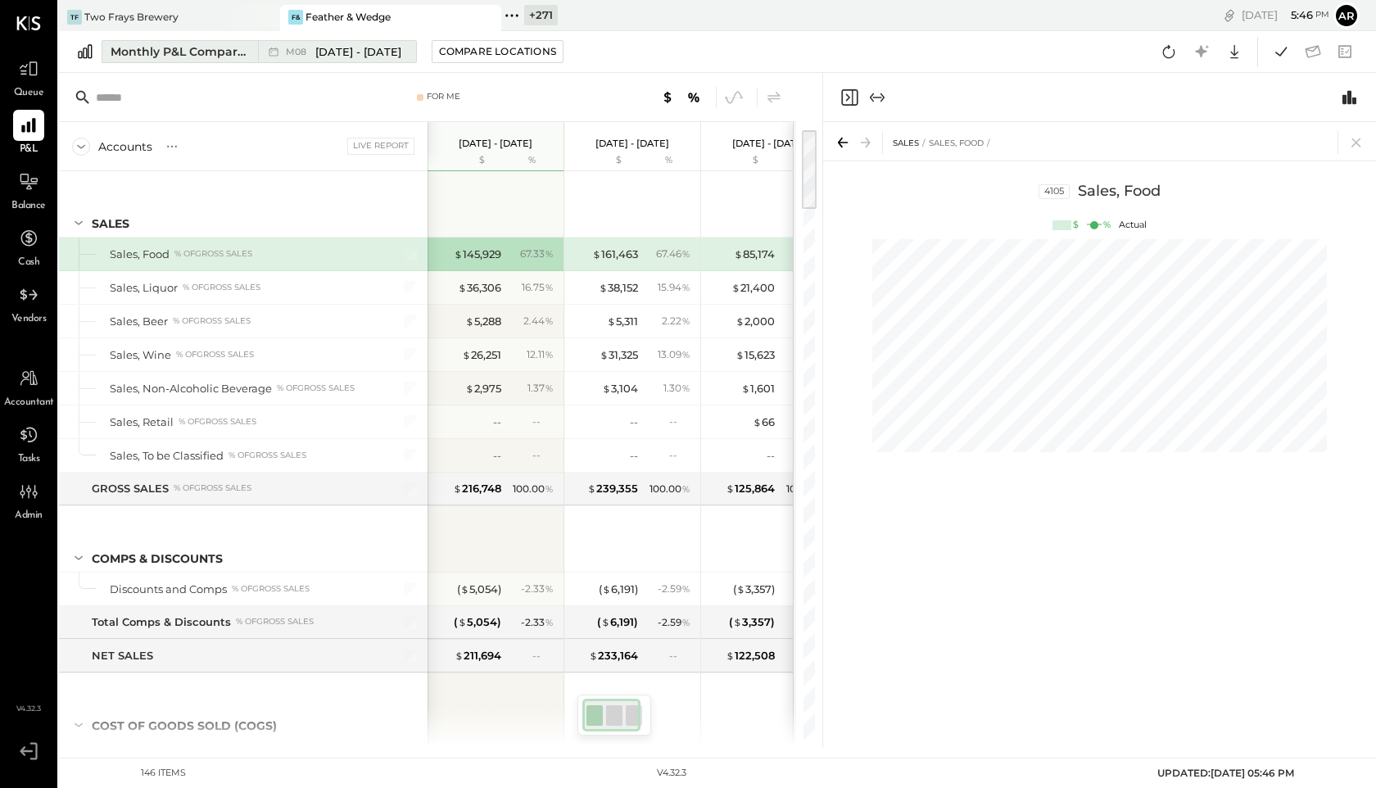
click at [342, 57] on span "[DATE] - [DATE]" at bounding box center [358, 52] width 86 height 16
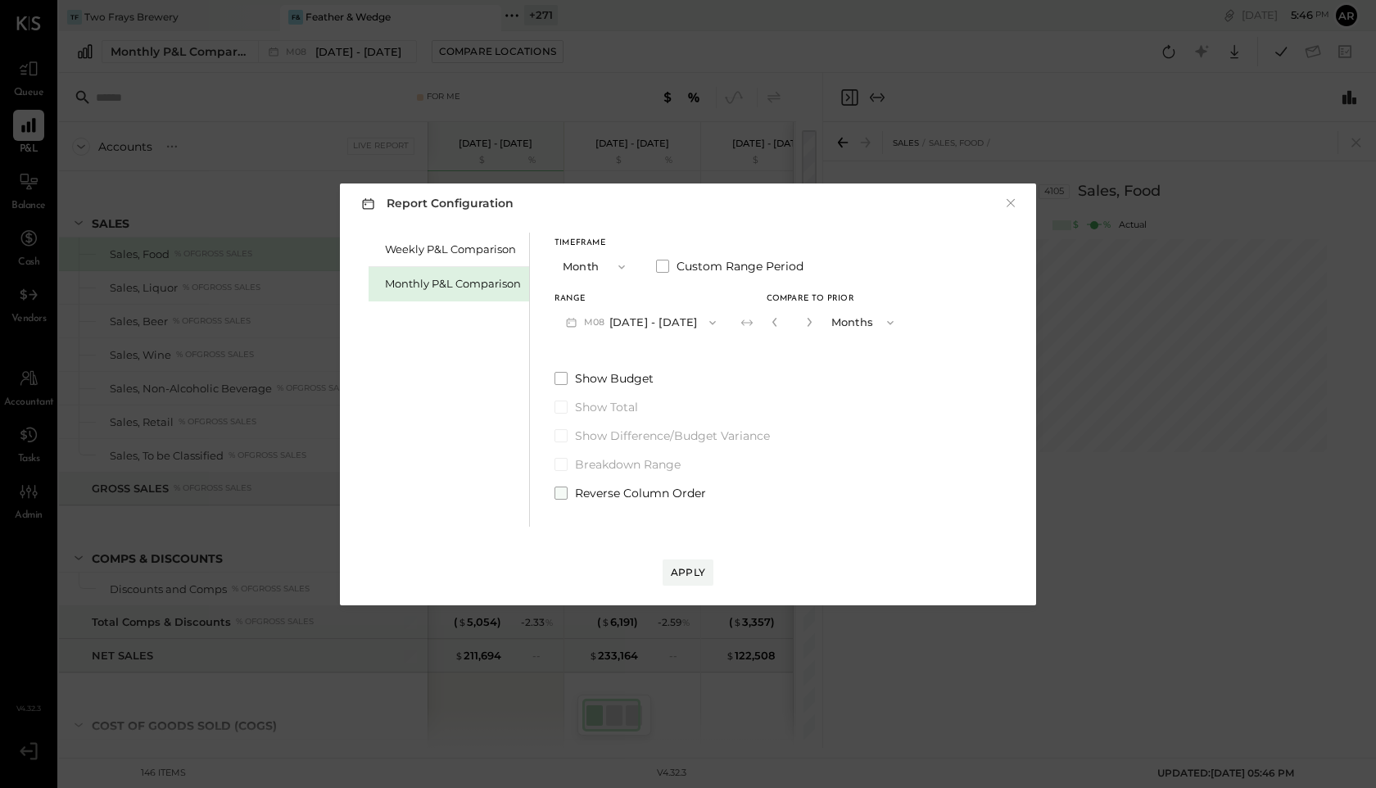
click at [557, 496] on span at bounding box center [561, 493] width 13 height 13
click at [682, 573] on div "Apply" at bounding box center [688, 572] width 34 height 14
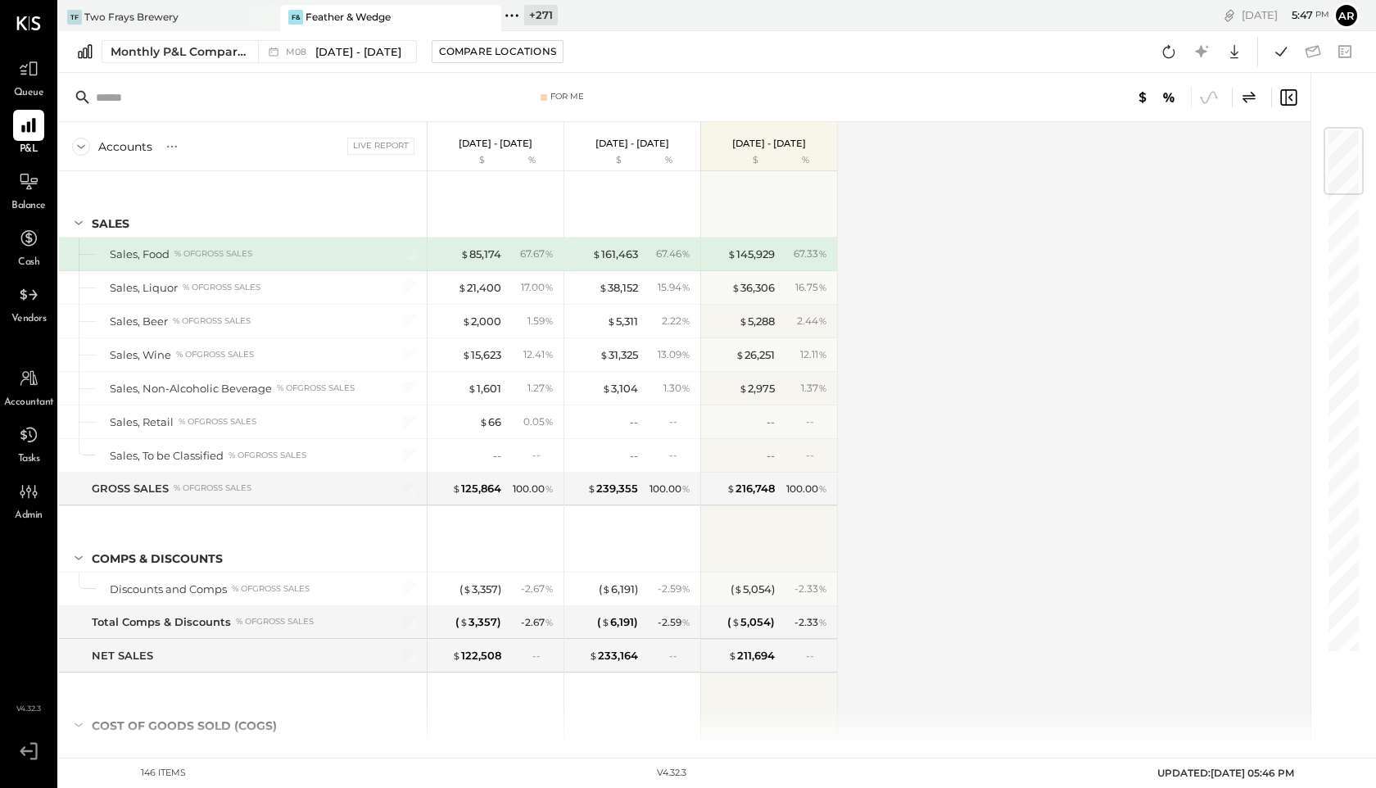
click at [1289, 99] on icon at bounding box center [1289, 98] width 20 height 20
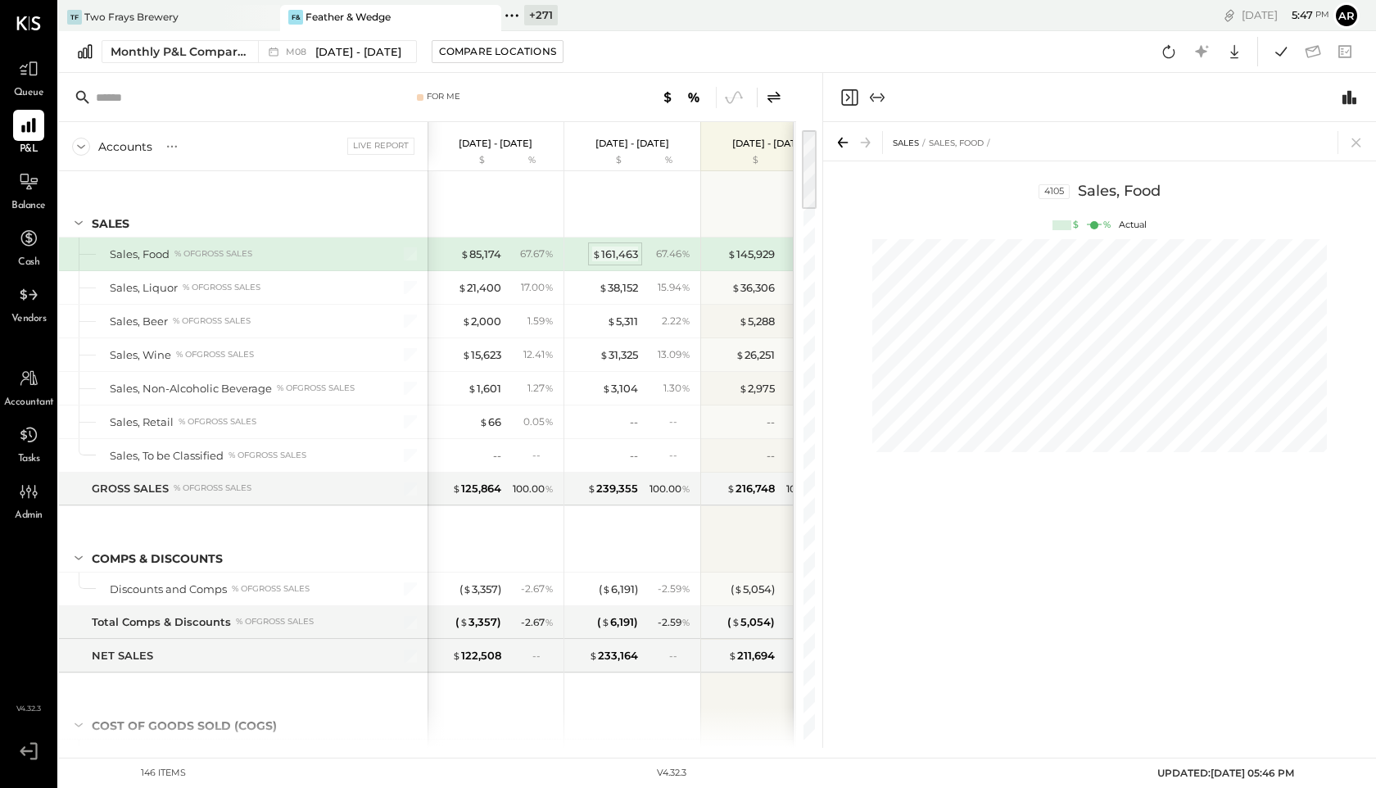
click at [631, 251] on div "$ 161,463" at bounding box center [615, 255] width 46 height 16
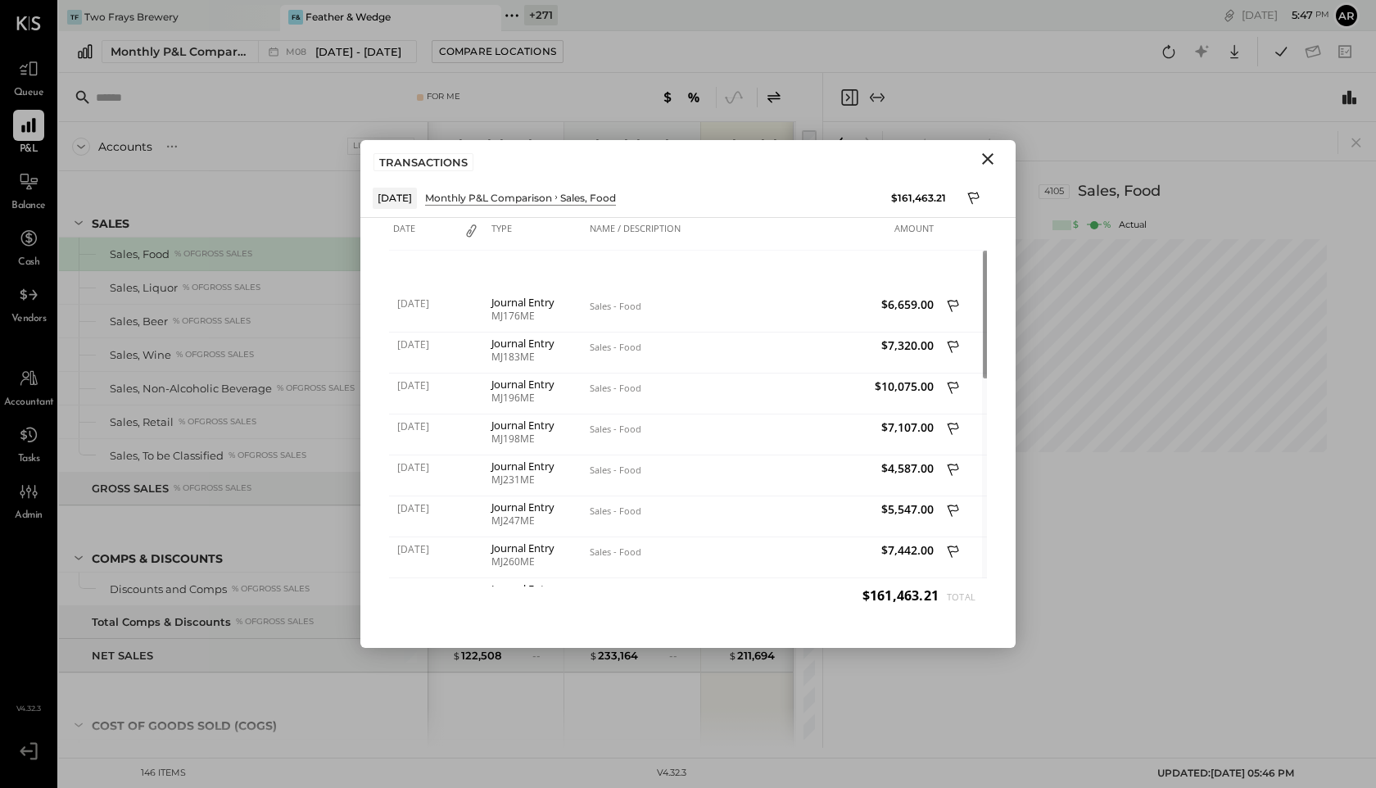
click at [994, 155] on icon "Close" at bounding box center [988, 159] width 20 height 20
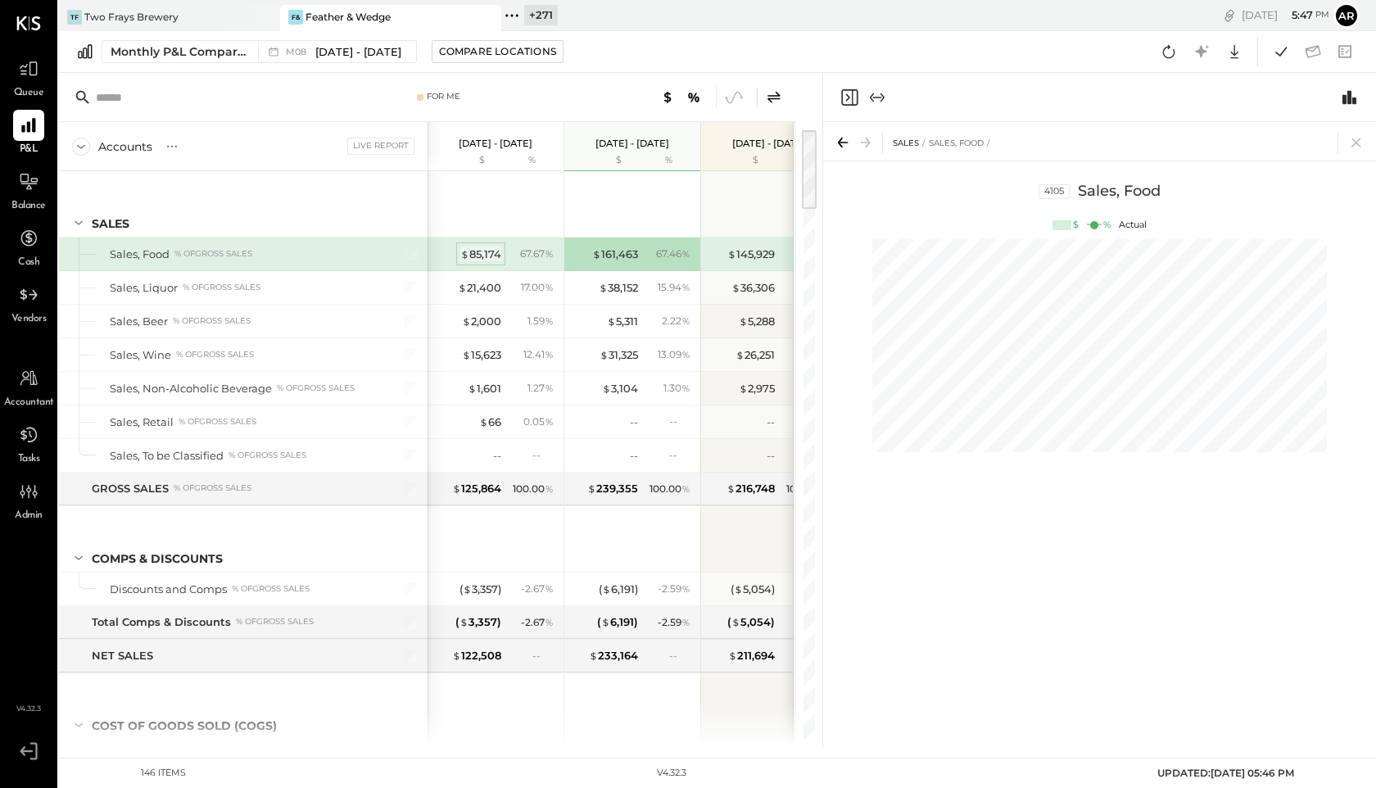
click at [469, 257] on div "$ 85,174" at bounding box center [480, 255] width 41 height 16
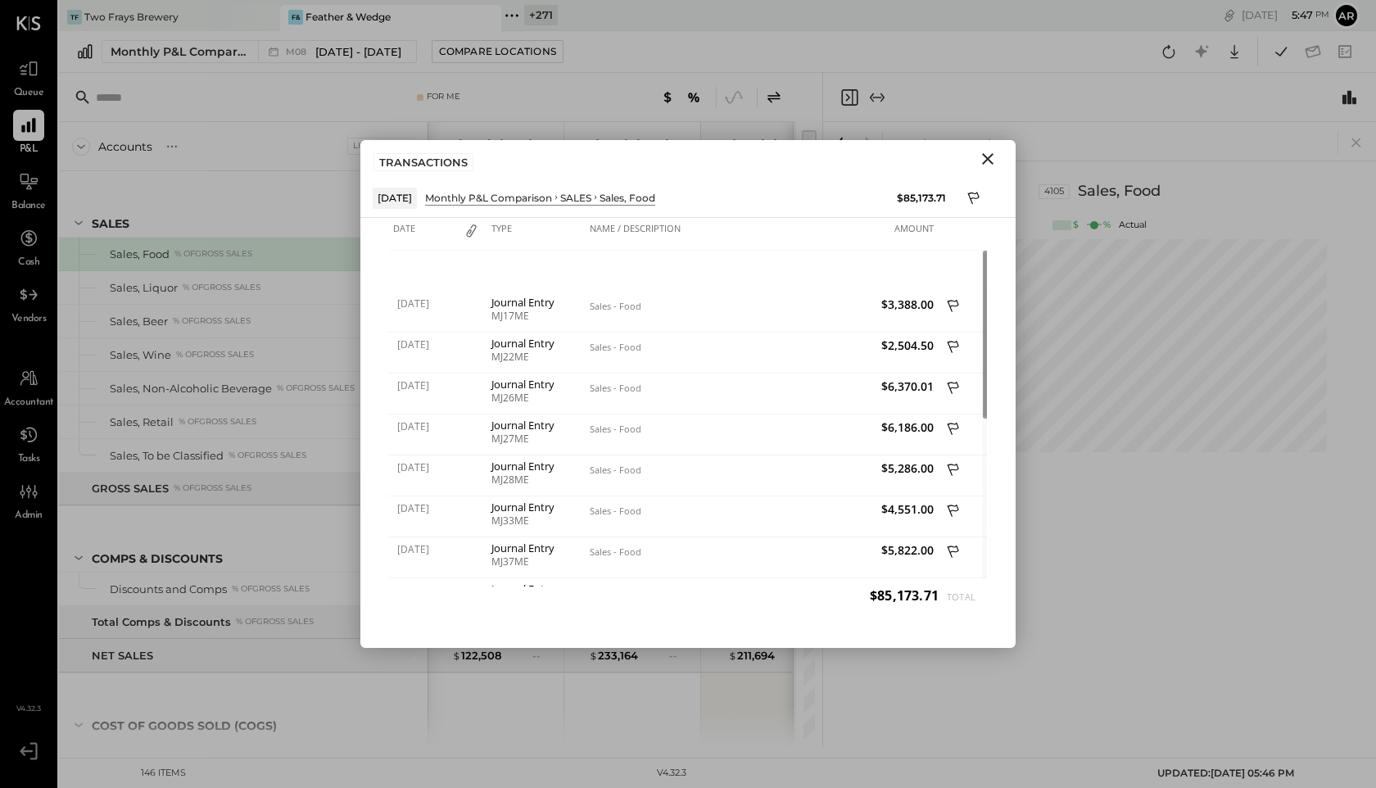
click at [993, 158] on icon "Close" at bounding box center [988, 159] width 20 height 20
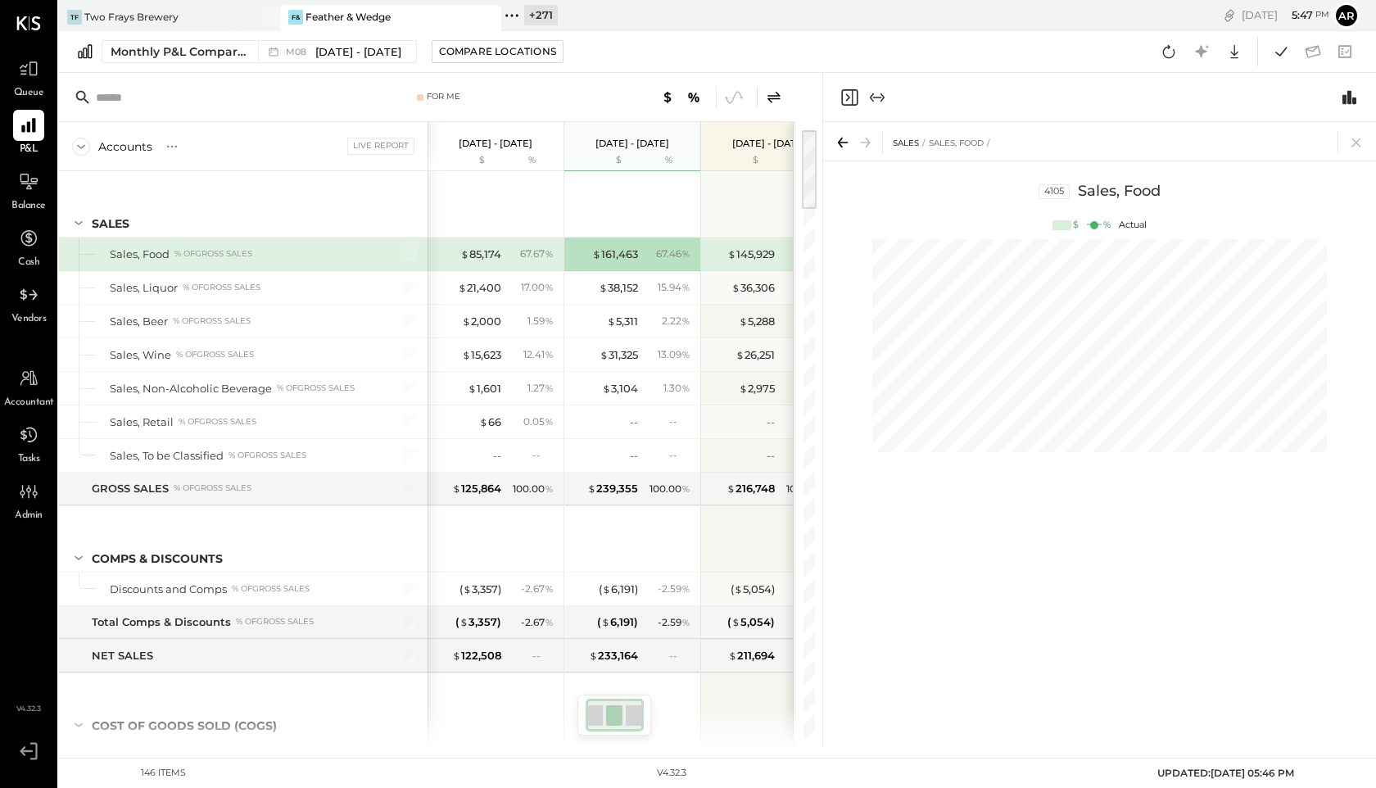
scroll to position [0, 21]
click at [780, 101] on icon at bounding box center [774, 98] width 20 height 20
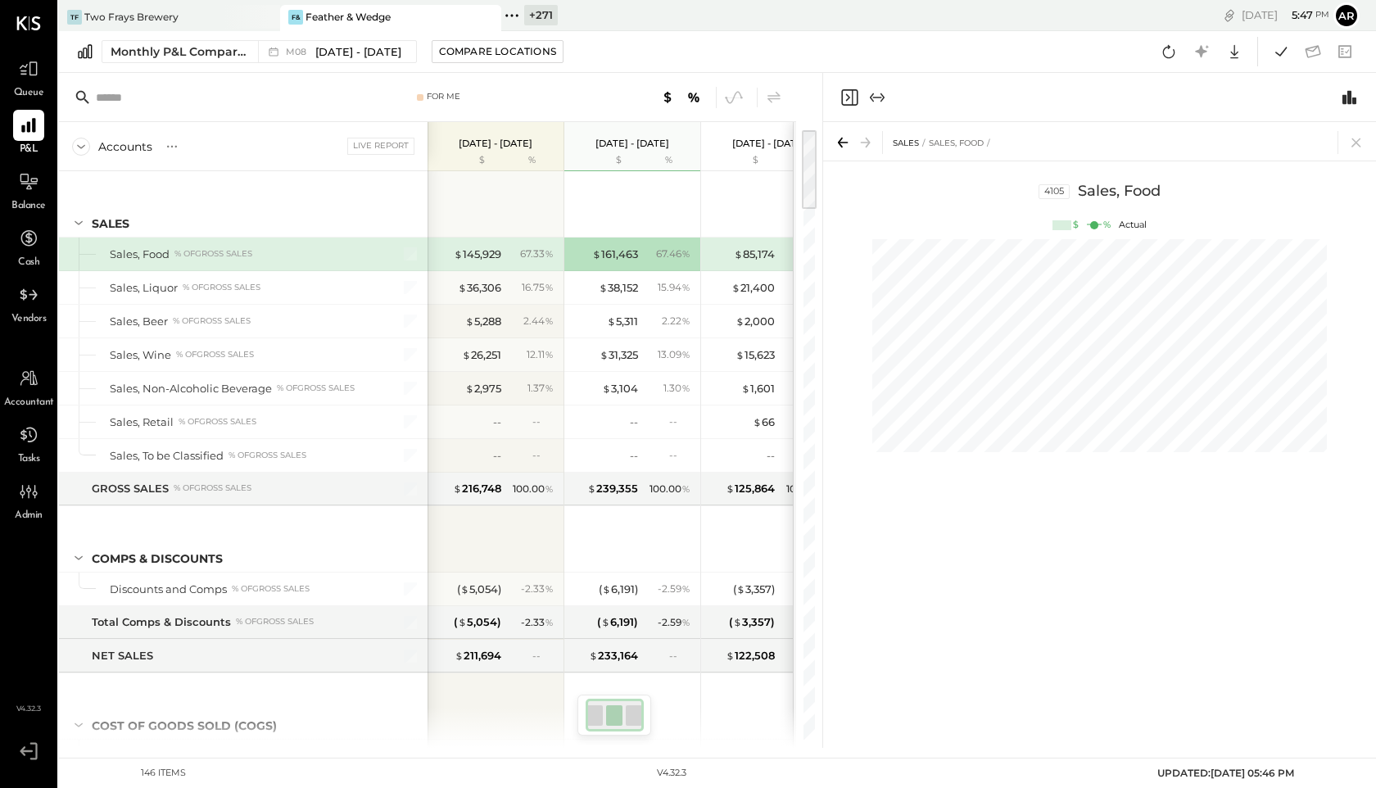
scroll to position [0, 21]
